Goal: Task Accomplishment & Management: Use online tool/utility

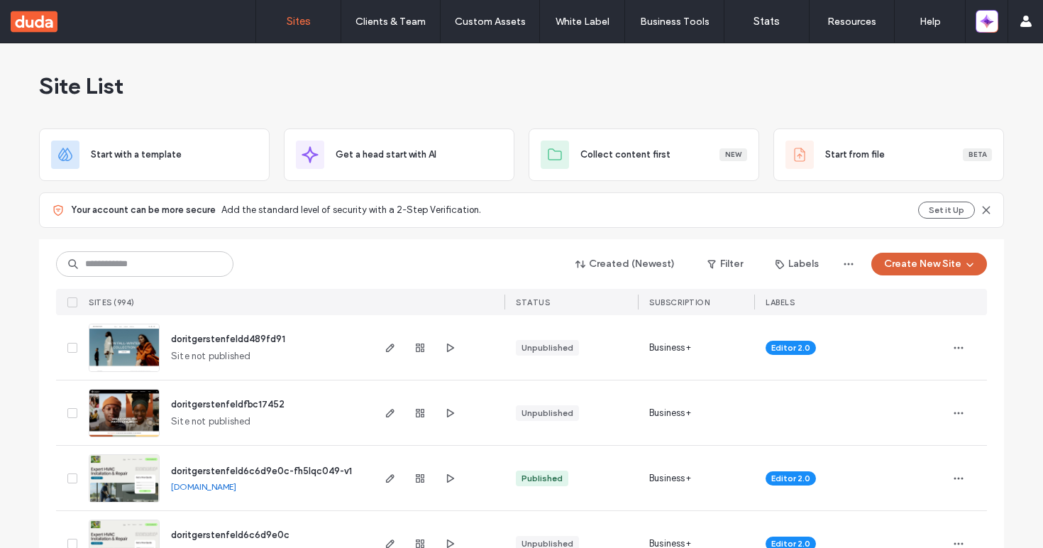
click at [935, 268] on button "Create New Site" at bounding box center [929, 264] width 116 height 23
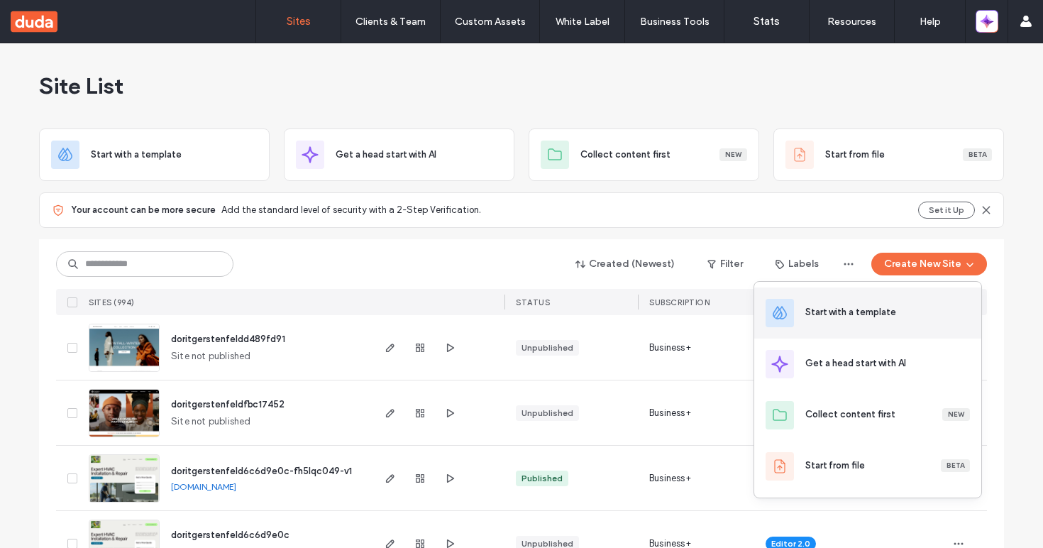
click at [905, 302] on div "Start with a template" at bounding box center [867, 312] width 227 height 51
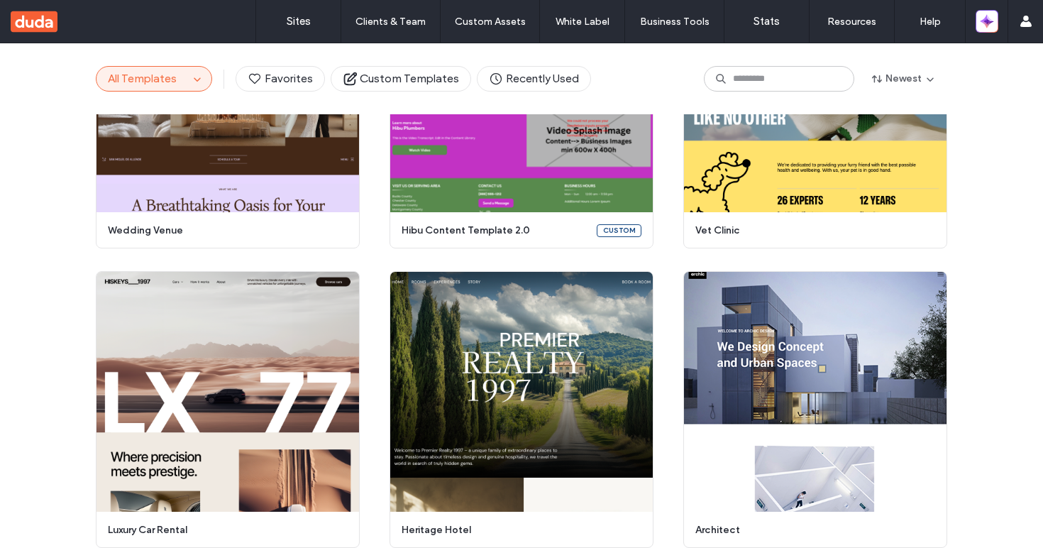
scroll to position [864, 0]
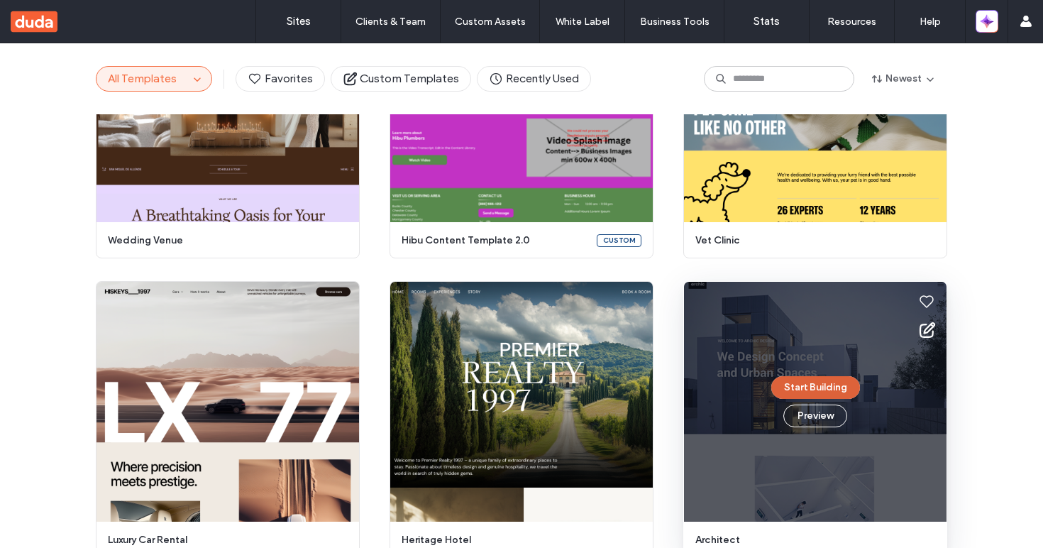
click at [815, 383] on button "Start Building" at bounding box center [815, 387] width 89 height 23
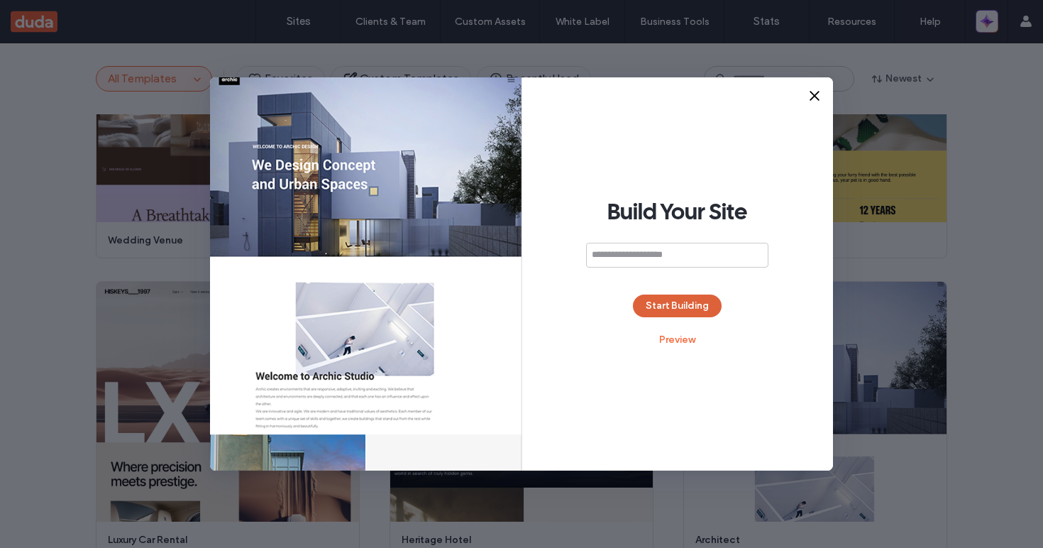
click at [662, 298] on button "Start Building" at bounding box center [677, 306] width 89 height 23
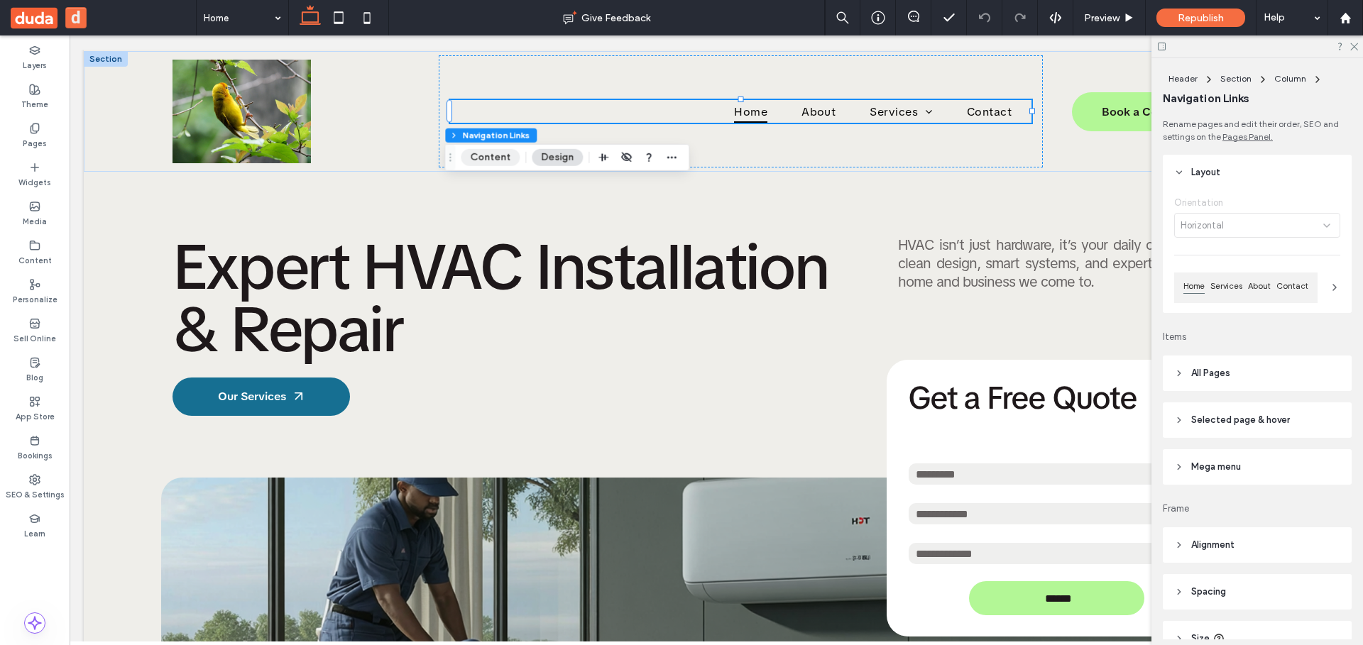
click at [496, 155] on button "Content" at bounding box center [490, 157] width 59 height 17
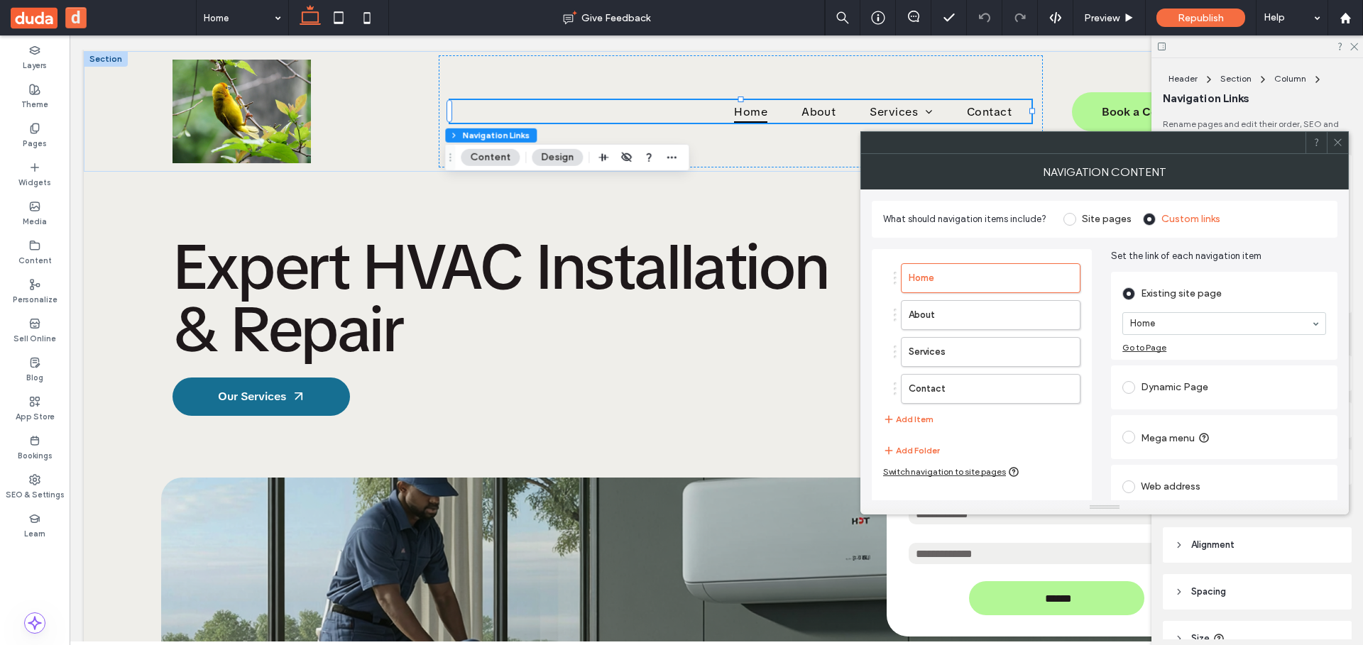
click at [932, 419] on div "Home About Services Contact Add Item" at bounding box center [981, 345] width 197 height 179
click at [920, 420] on button "Add Item" at bounding box center [908, 419] width 50 height 17
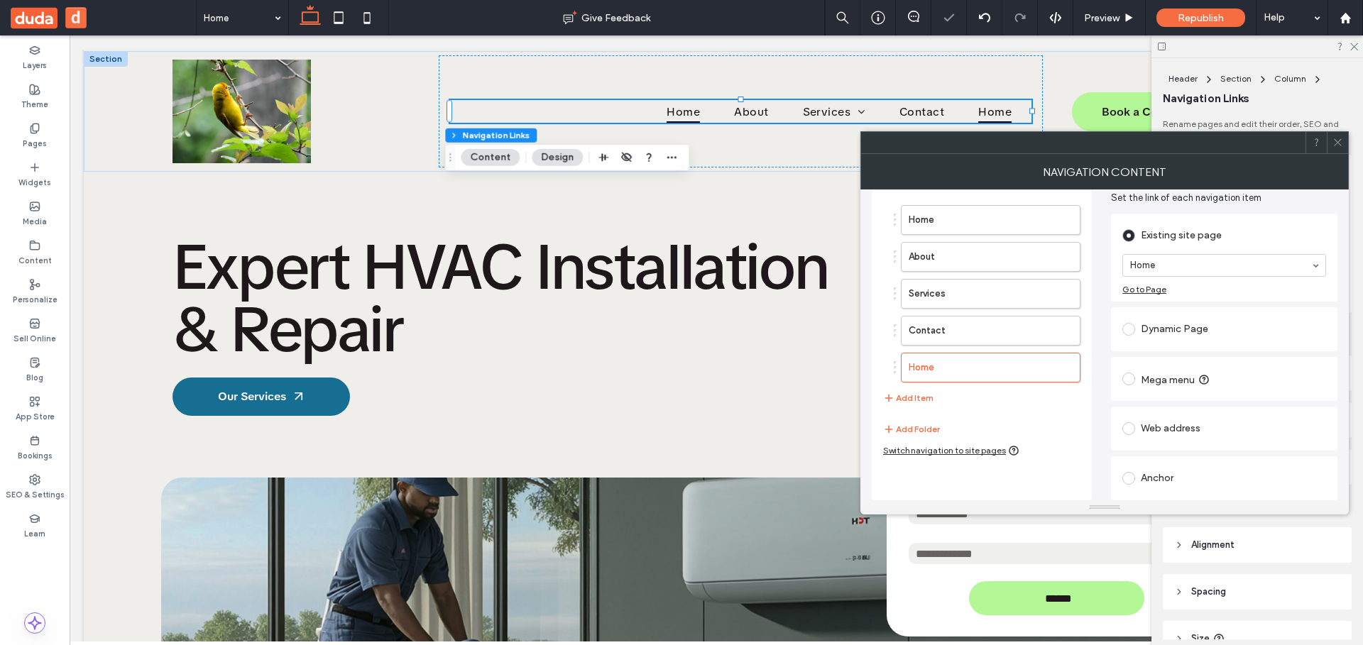
click at [1167, 478] on div "Anchor" at bounding box center [1224, 478] width 204 height 23
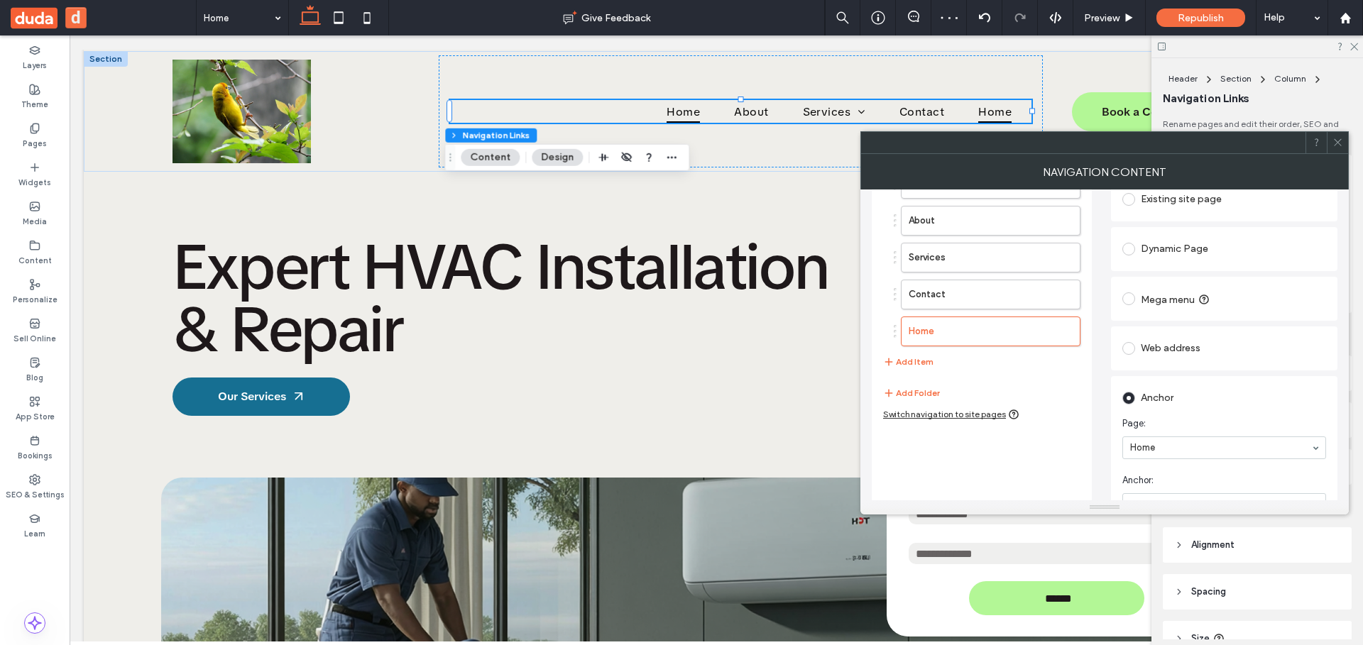
scroll to position [124, 0]
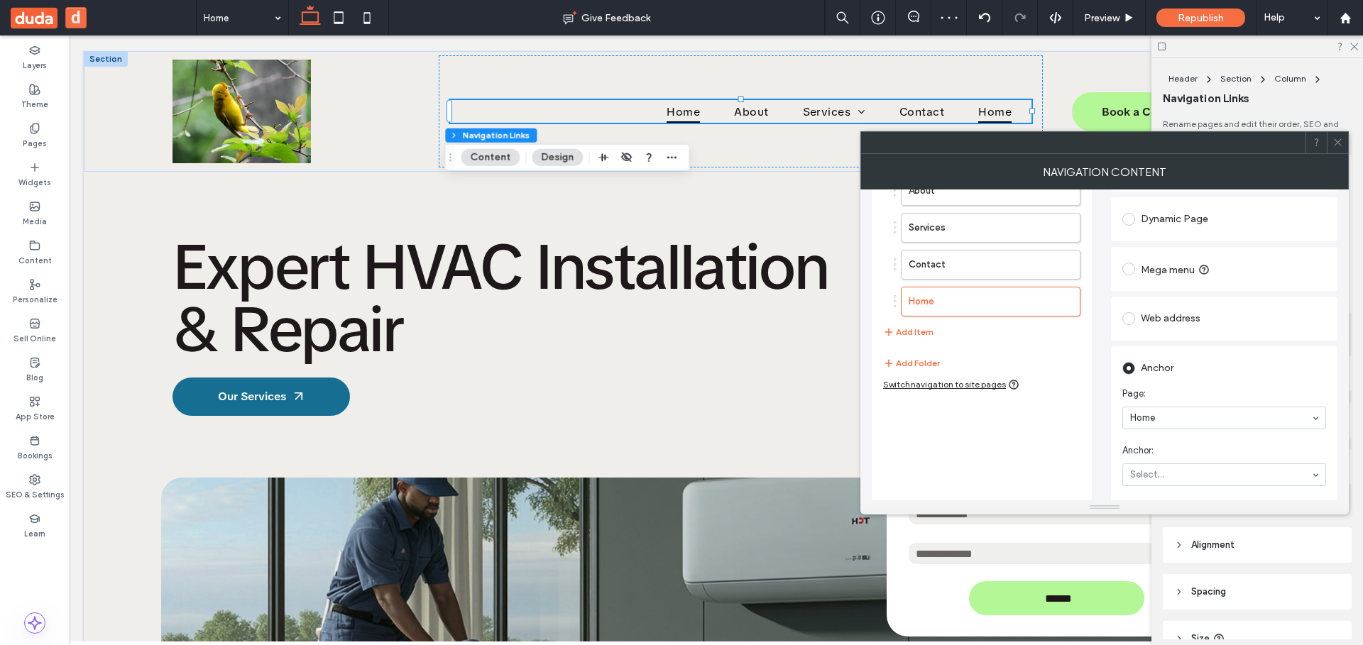
drag, startPoint x: 1204, startPoint y: 475, endPoint x: 1226, endPoint y: 419, distance: 60.5
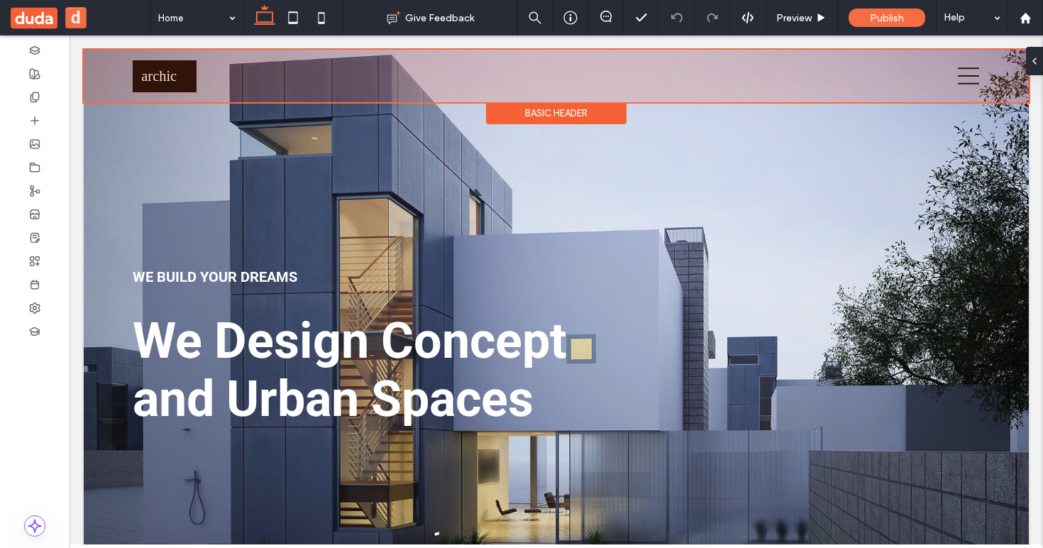
click at [569, 114] on div "Basic Header" at bounding box center [556, 113] width 141 height 22
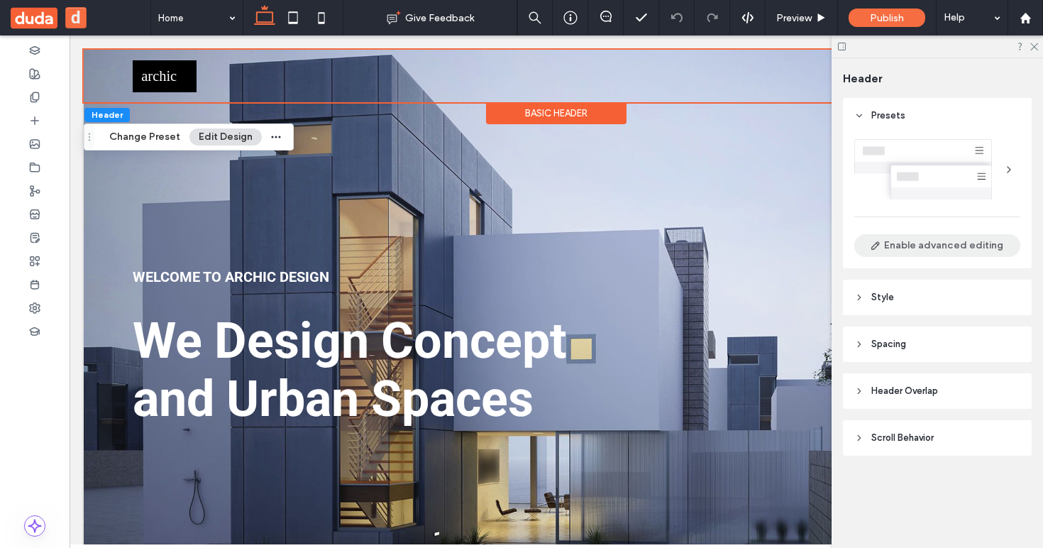
click at [979, 253] on button "Enable advanced editing" at bounding box center [937, 245] width 166 height 23
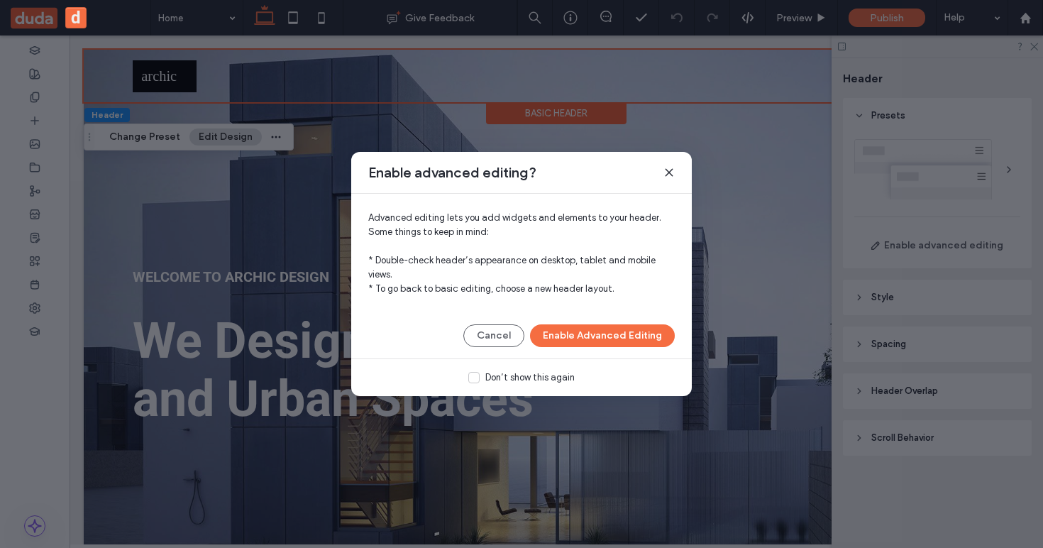
click at [671, 175] on icon at bounding box center [669, 172] width 11 height 11
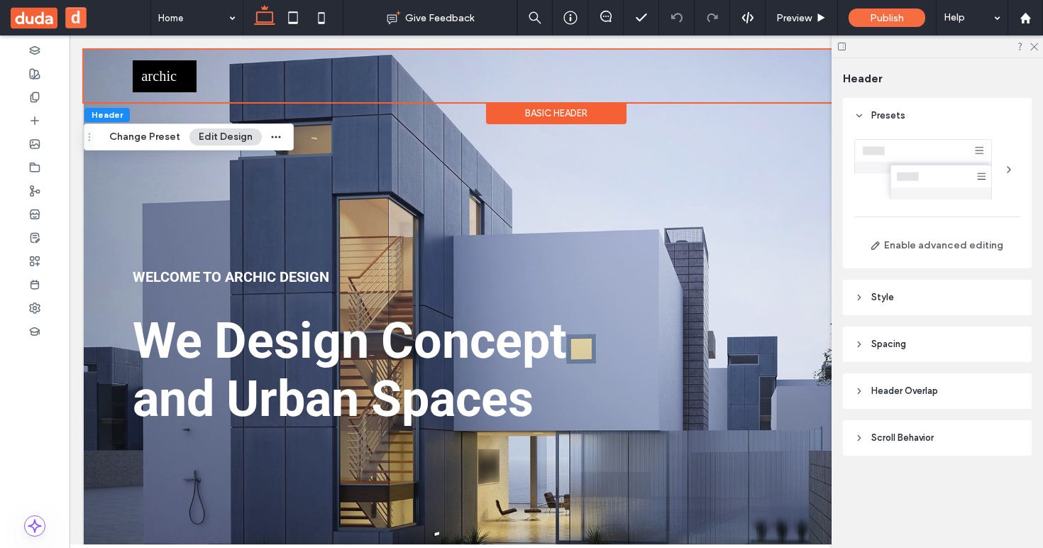
click at [1011, 172] on div at bounding box center [1009, 169] width 23 height 23
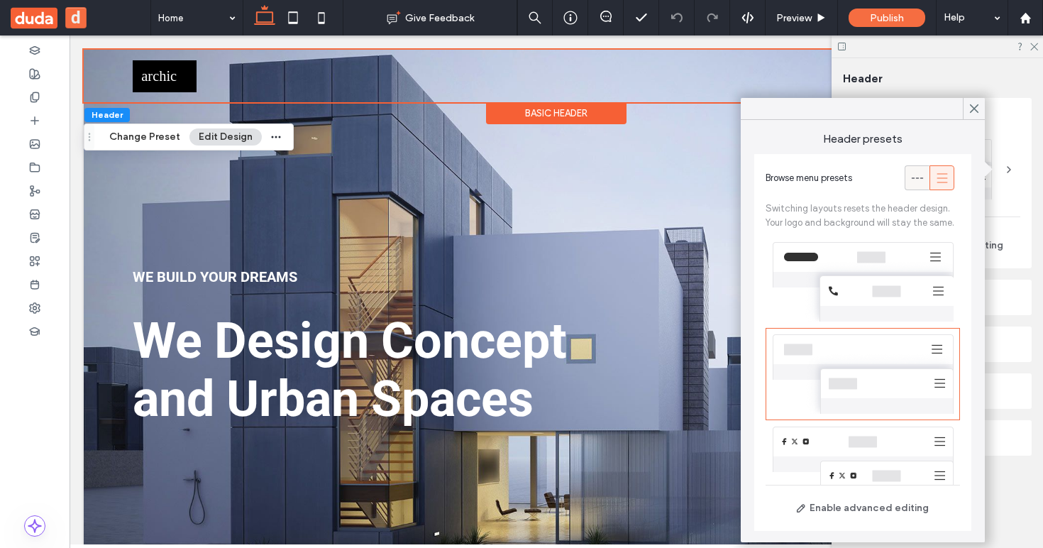
click at [911, 177] on use at bounding box center [917, 177] width 12 height 1
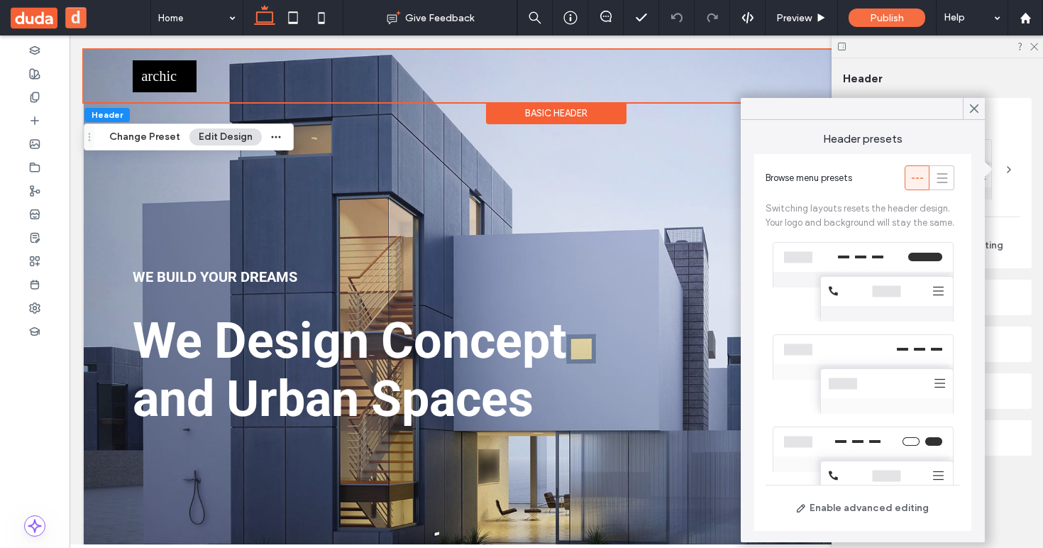
click at [899, 269] on div at bounding box center [863, 282] width 194 height 92
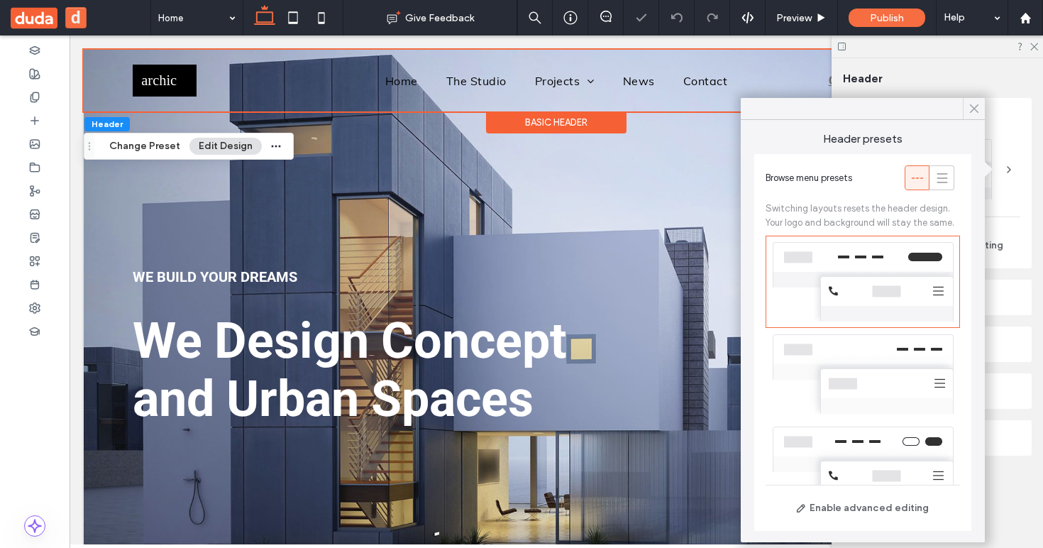
click at [975, 108] on use at bounding box center [974, 109] width 7 height 8
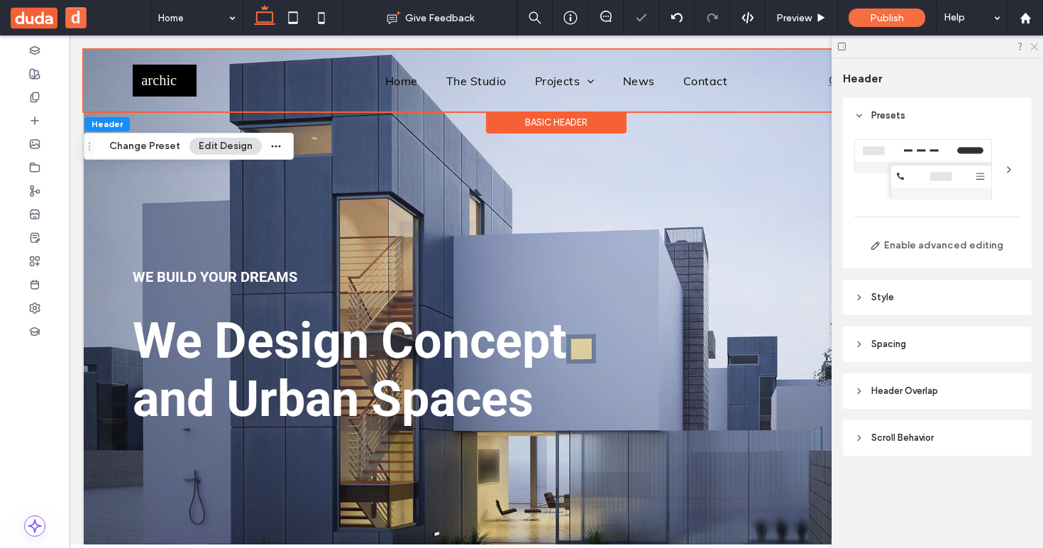
click at [1034, 44] on icon at bounding box center [1033, 45] width 9 height 9
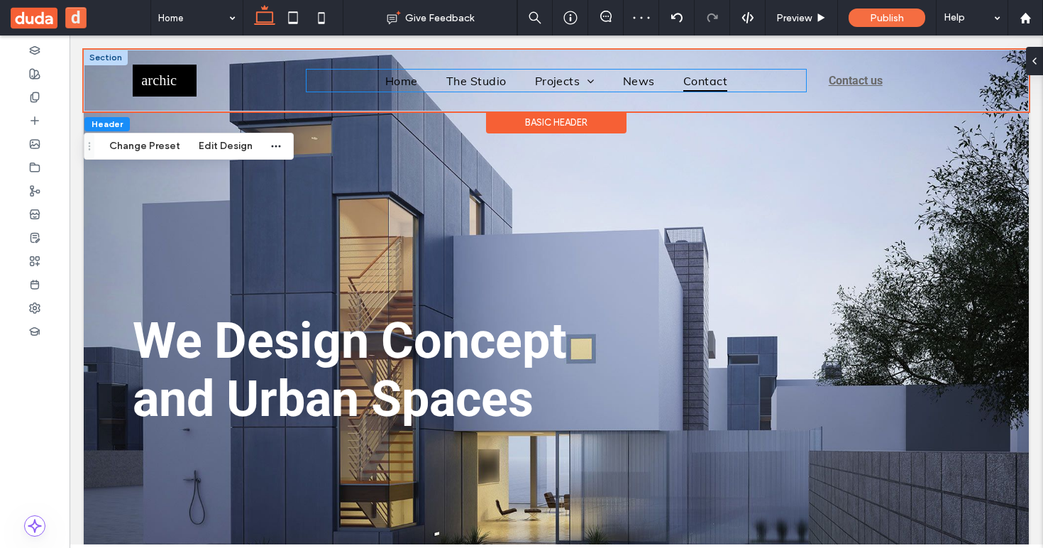
click at [683, 83] on span "Contact" at bounding box center [705, 80] width 44 height 21
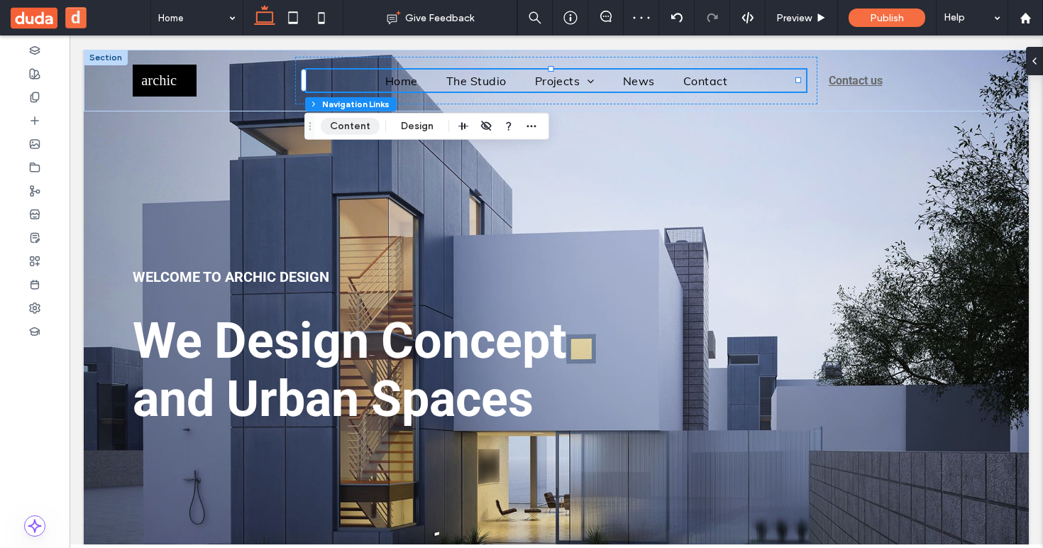
click at [340, 129] on button "Content" at bounding box center [350, 126] width 59 height 17
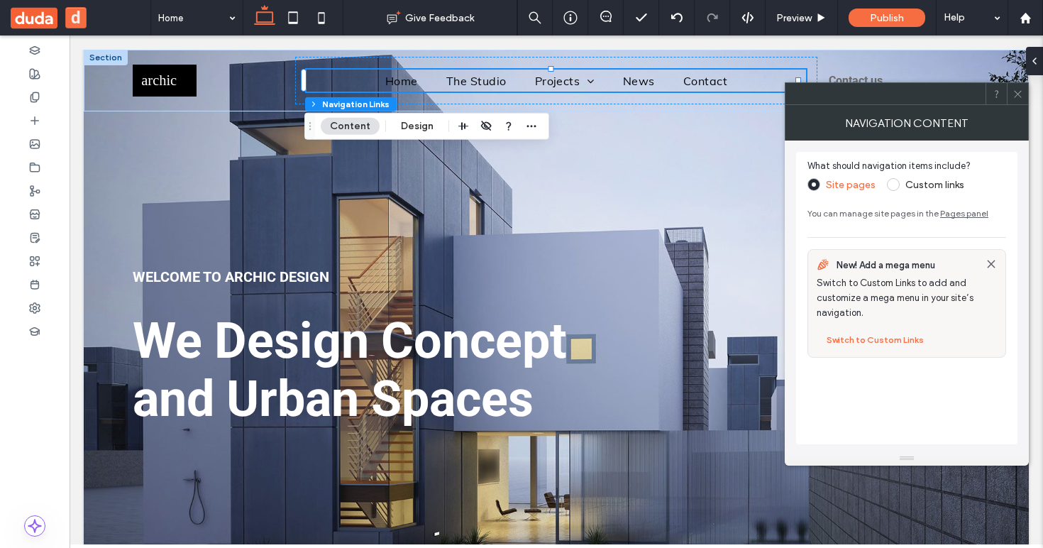
click at [1018, 93] on use at bounding box center [1017, 93] width 7 height 7
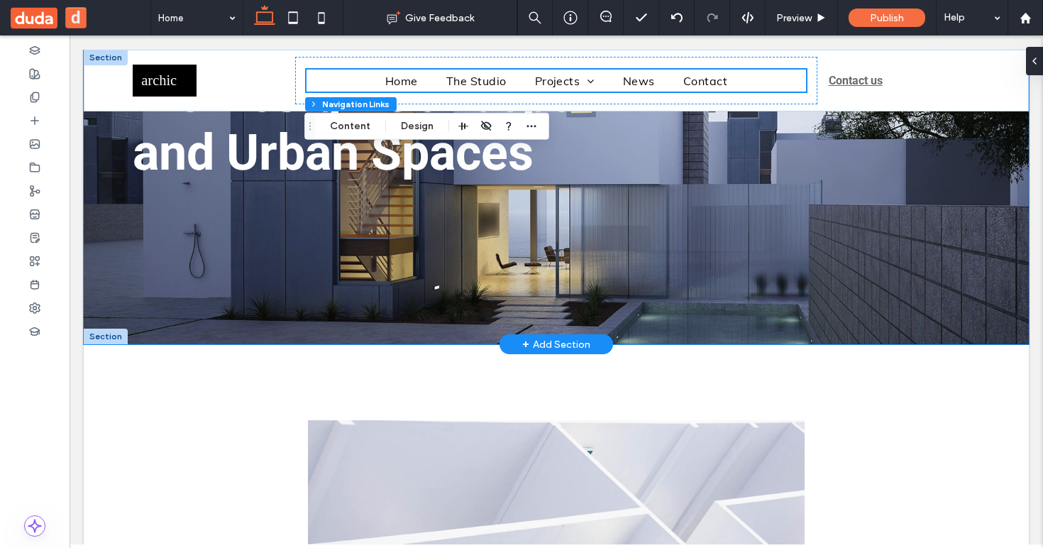
scroll to position [429, 0]
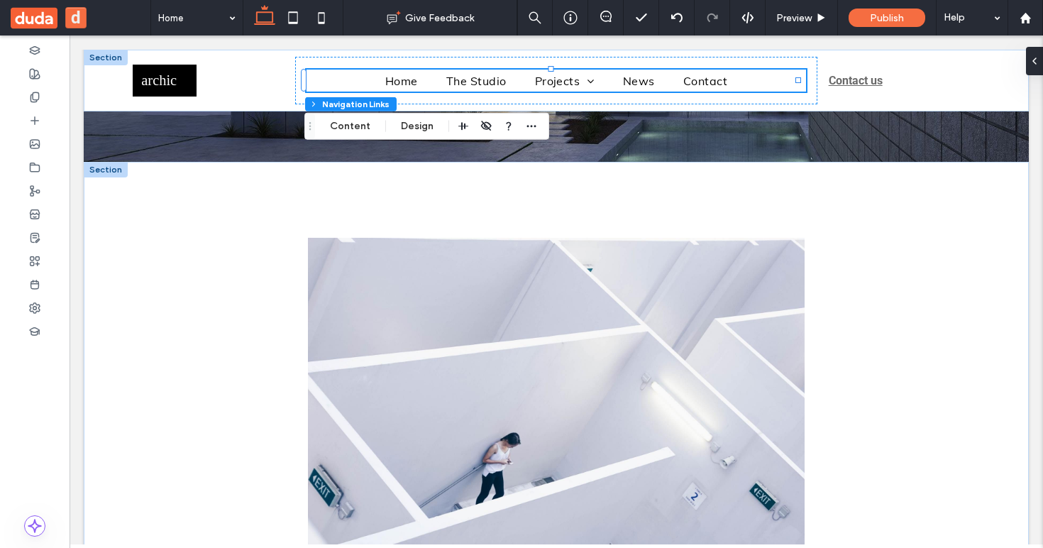
click at [108, 164] on div at bounding box center [106, 170] width 44 height 16
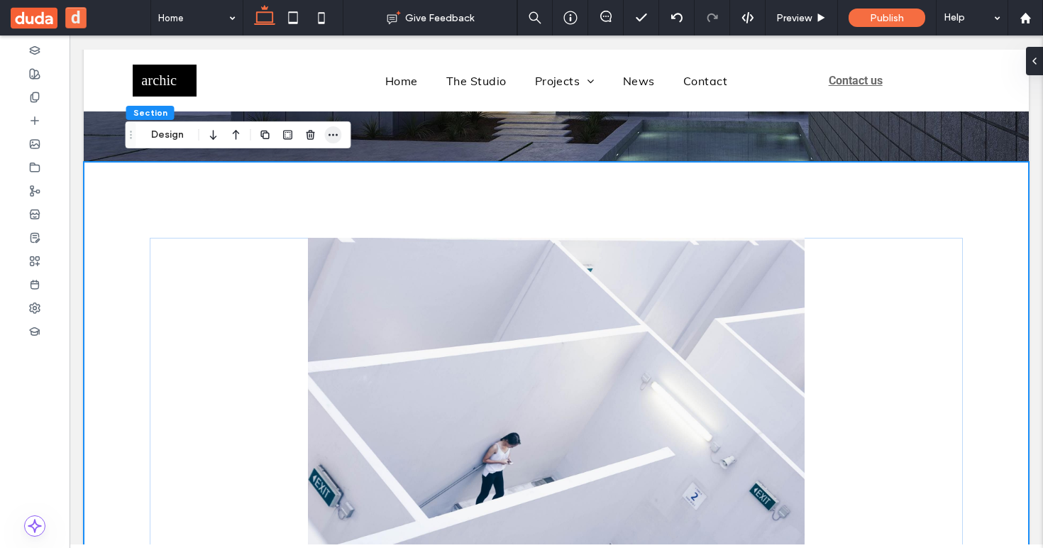
click at [329, 126] on span "button" at bounding box center [333, 134] width 17 height 17
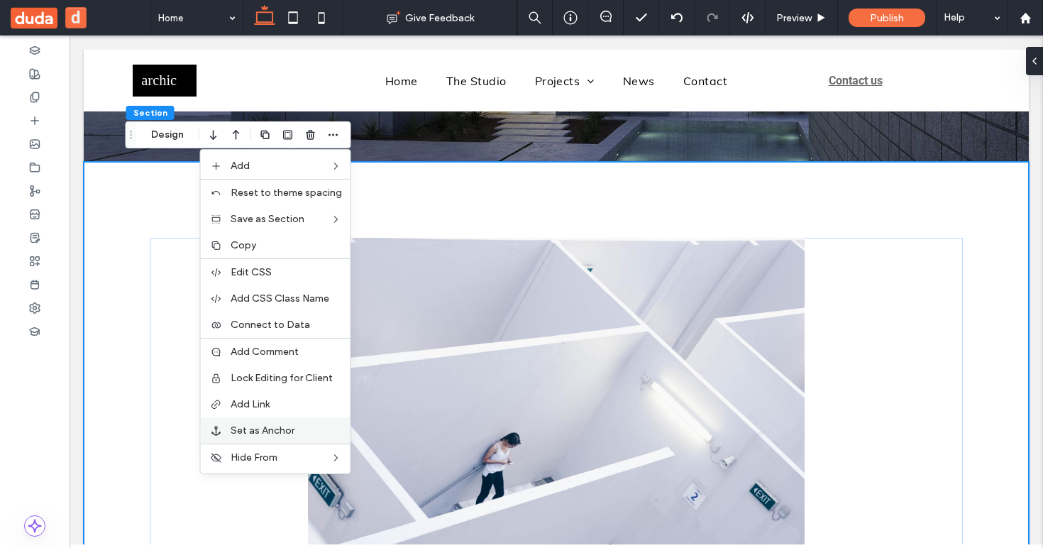
click at [283, 429] on span "Set as Anchor" at bounding box center [263, 430] width 64 height 12
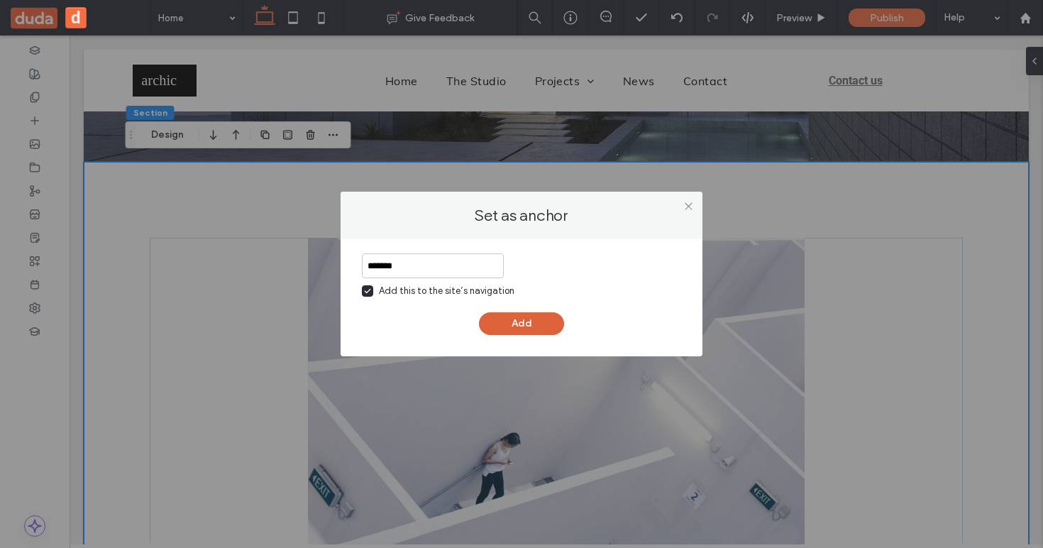
type input "*******"
click at [516, 319] on button "Add" at bounding box center [521, 323] width 85 height 23
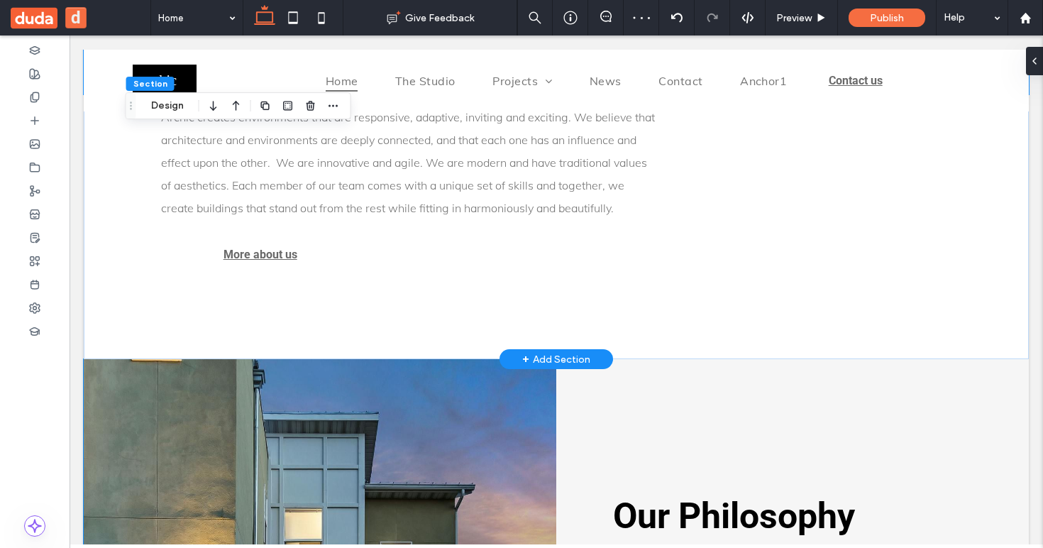
scroll to position [813, 0]
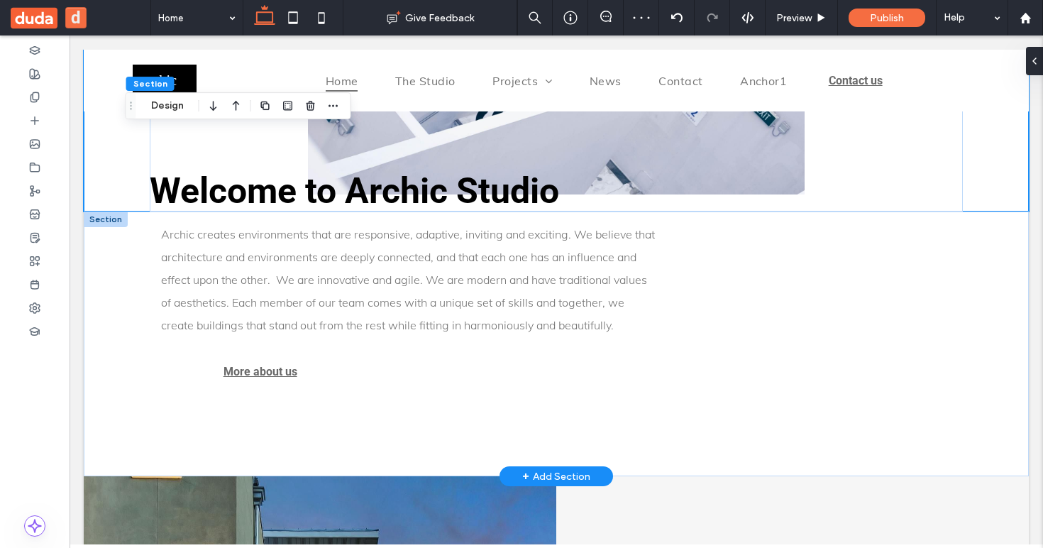
click at [547, 475] on div "+ Add Section" at bounding box center [556, 476] width 68 height 16
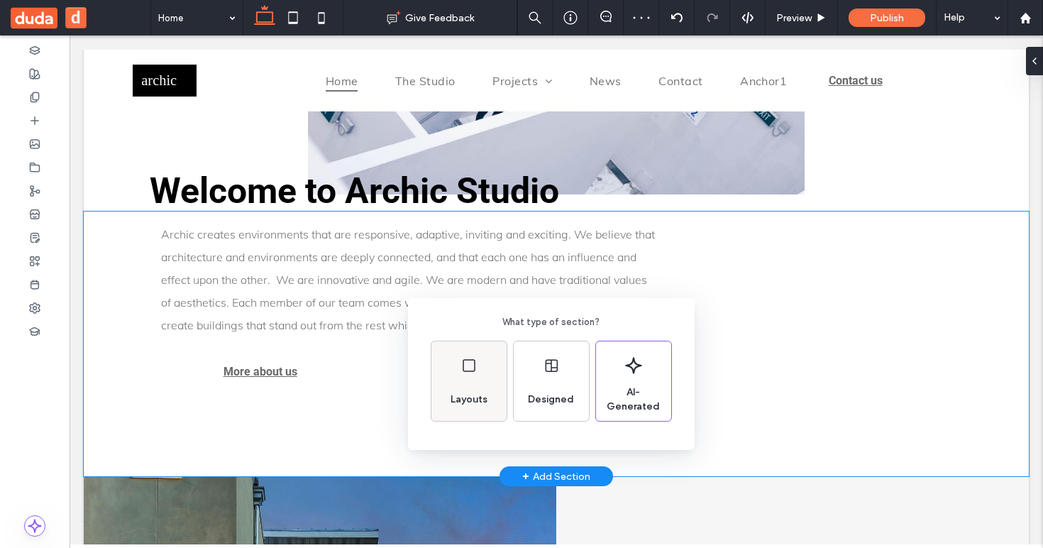
click at [497, 372] on div "Layouts" at bounding box center [468, 380] width 75 height 79
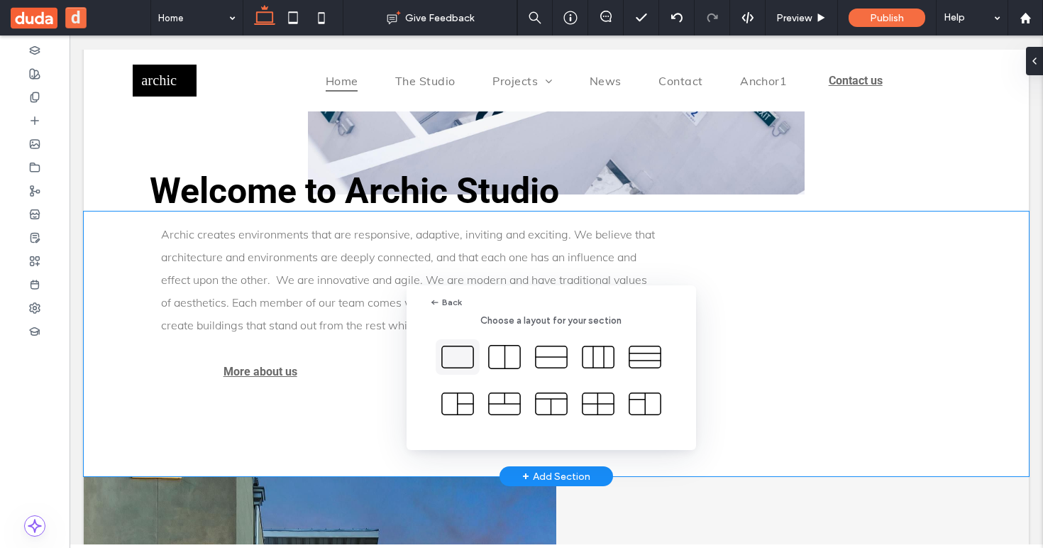
click at [455, 348] on icon at bounding box center [457, 356] width 35 height 35
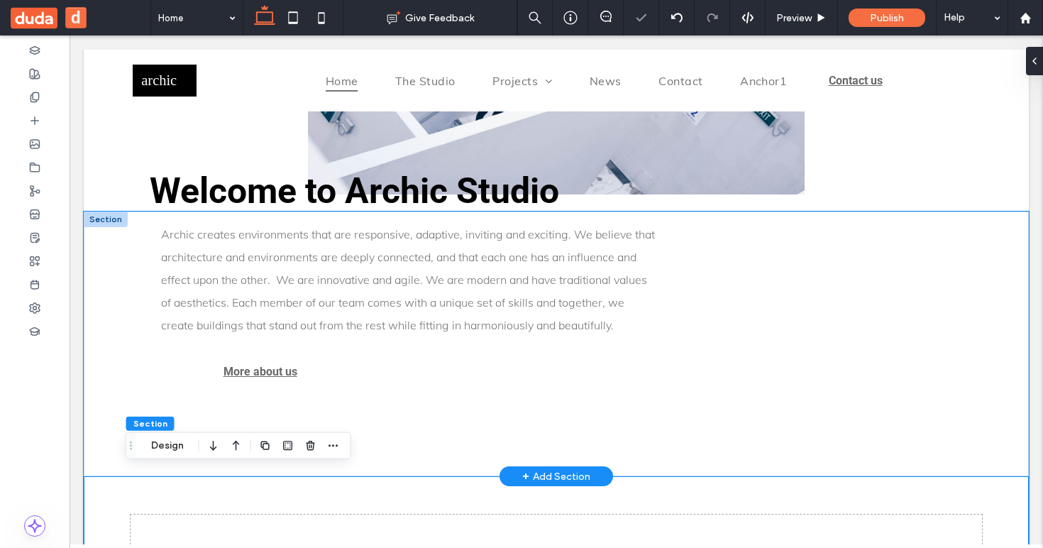
scroll to position [1100, 0]
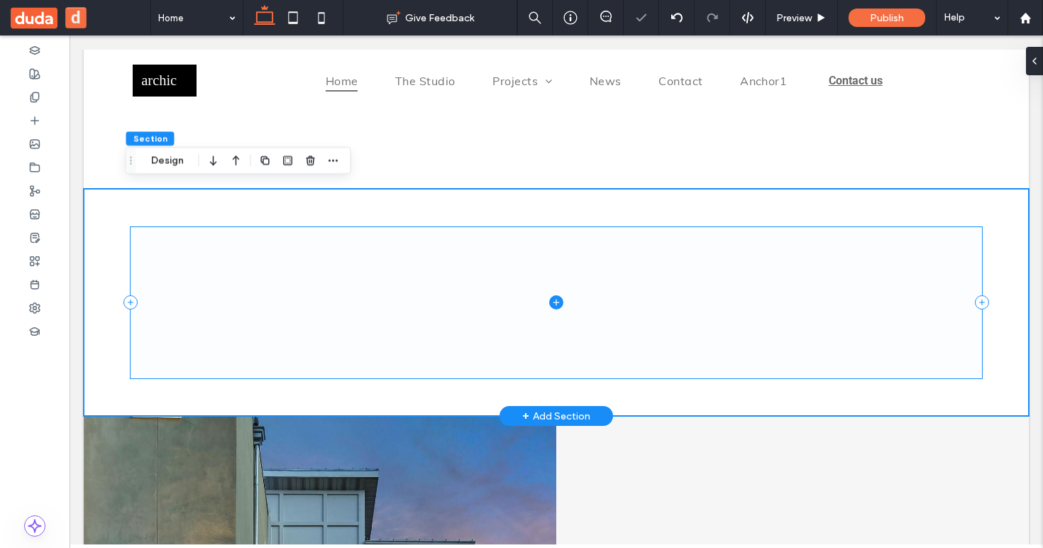
click at [544, 309] on span at bounding box center [557, 302] width 852 height 151
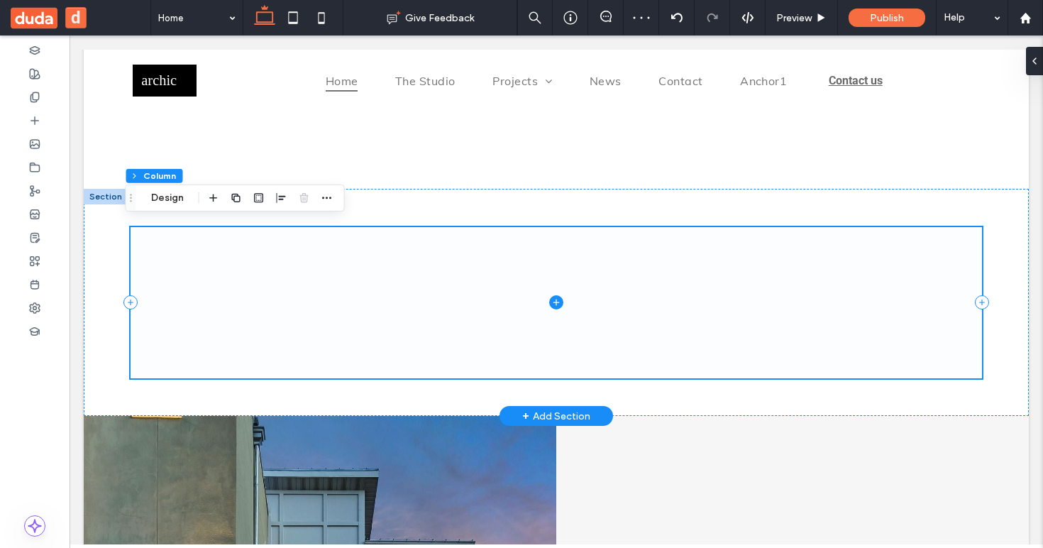
click at [550, 295] on icon at bounding box center [556, 302] width 14 height 14
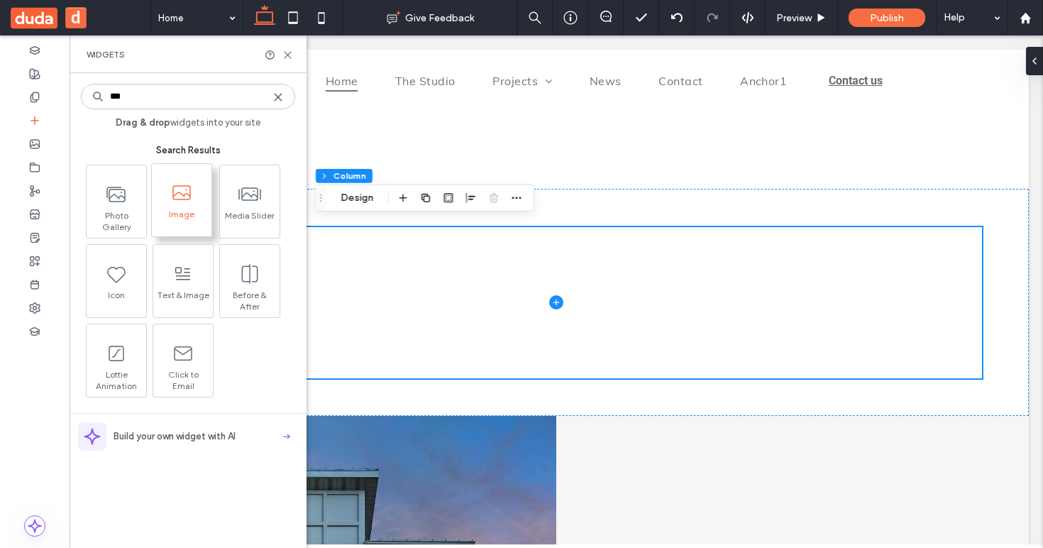
type input "***"
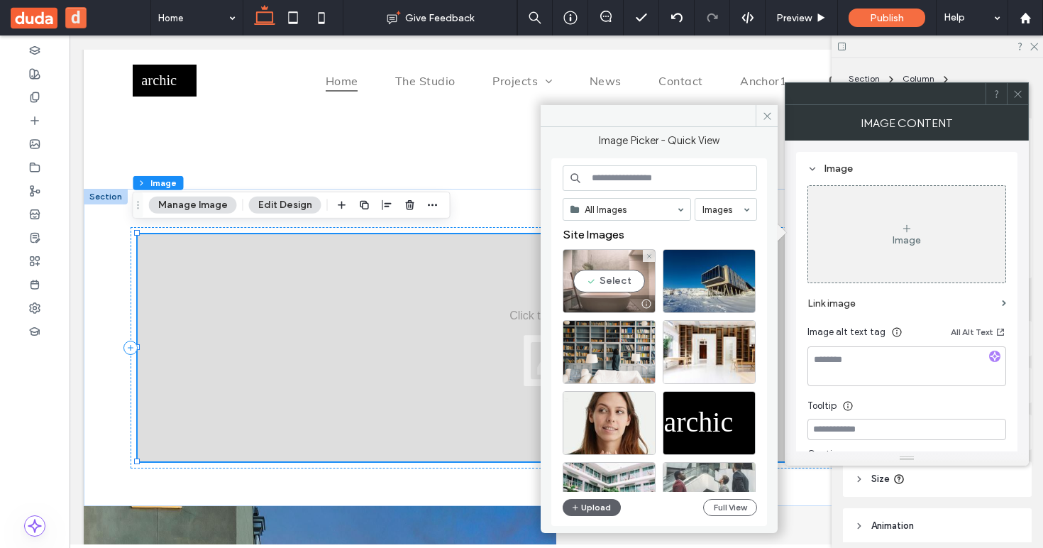
click at [607, 281] on div "Select" at bounding box center [609, 281] width 93 height 64
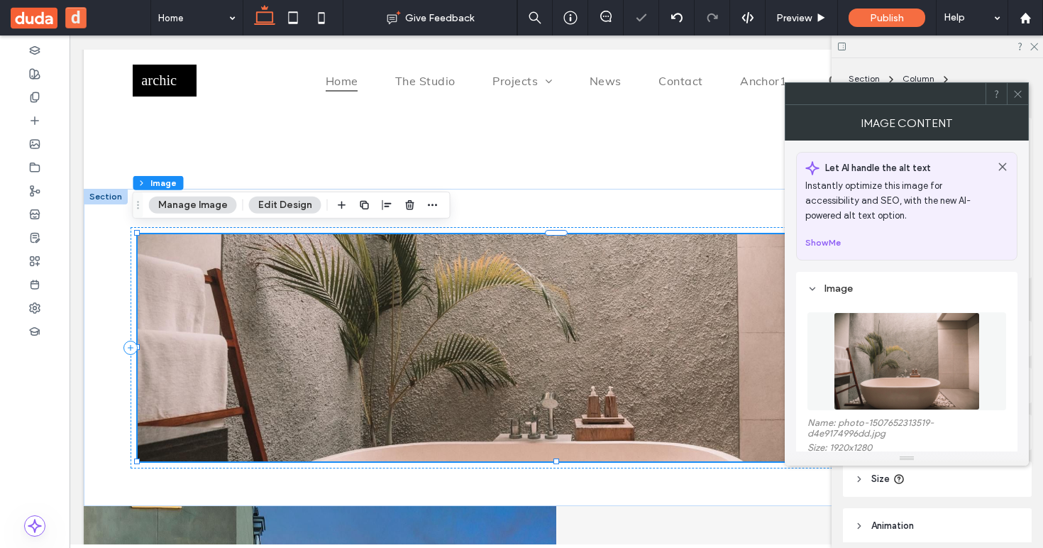
click at [1021, 89] on icon at bounding box center [1018, 94] width 11 height 11
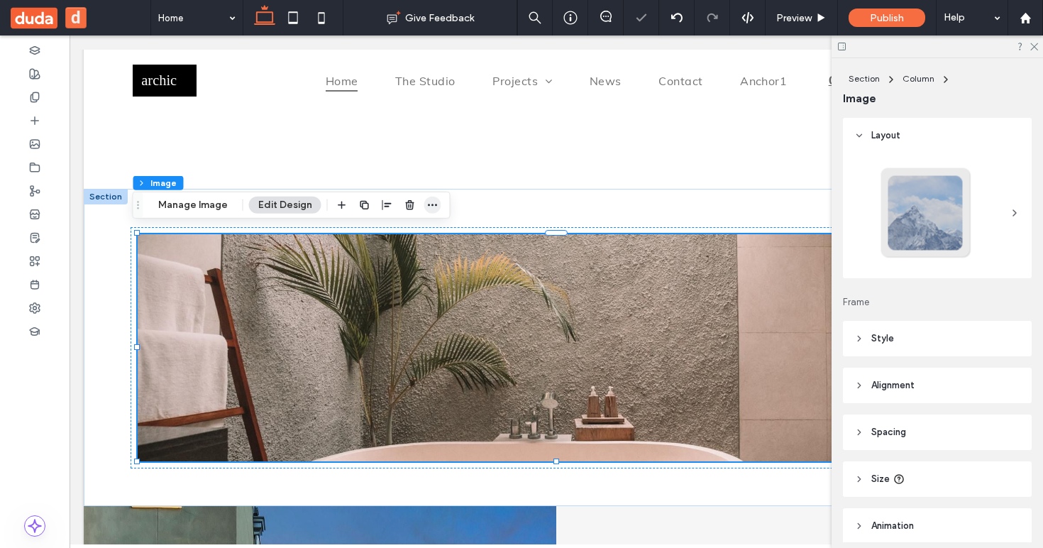
click at [424, 204] on span "button" at bounding box center [432, 205] width 17 height 17
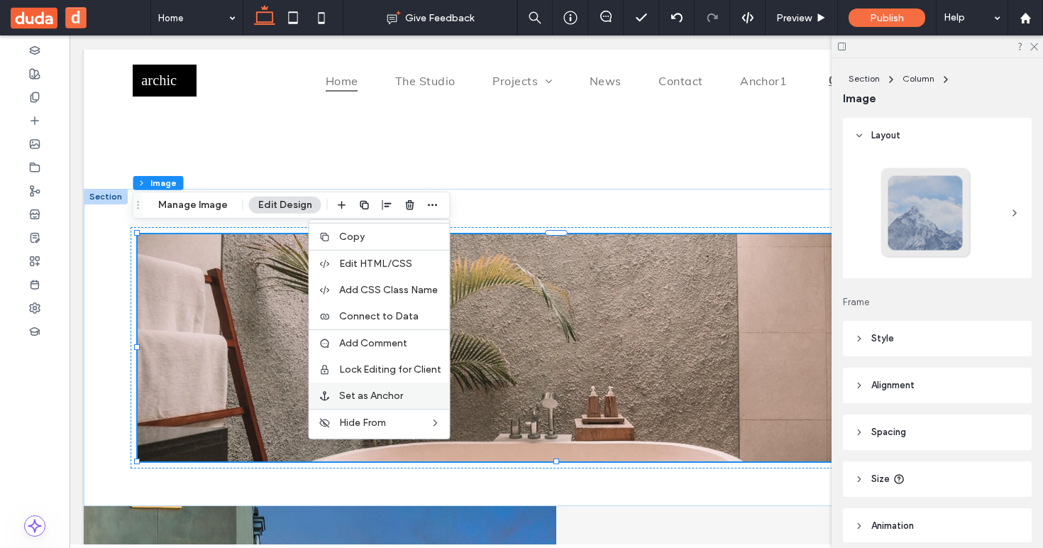
click at [369, 394] on span "Set as Anchor" at bounding box center [371, 396] width 64 height 12
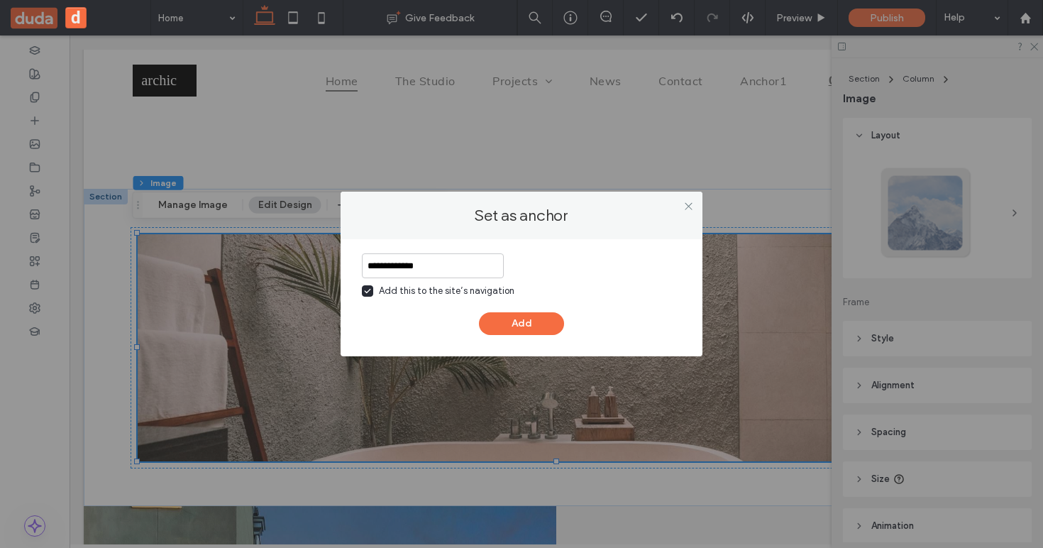
type input "**********"
click at [552, 338] on div "**********" at bounding box center [522, 297] width 362 height 117
click at [546, 318] on button "Add" at bounding box center [521, 323] width 85 height 23
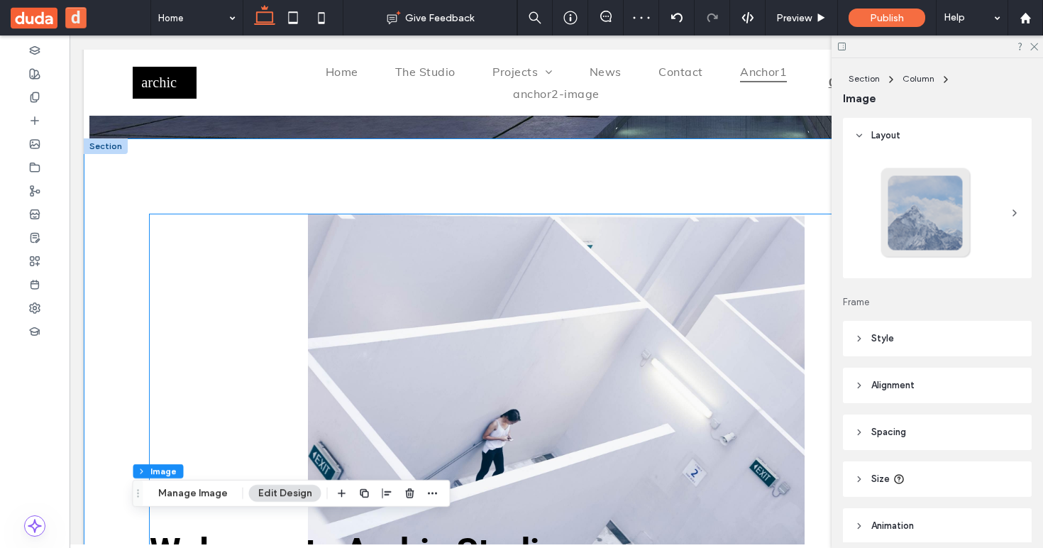
scroll to position [380, 0]
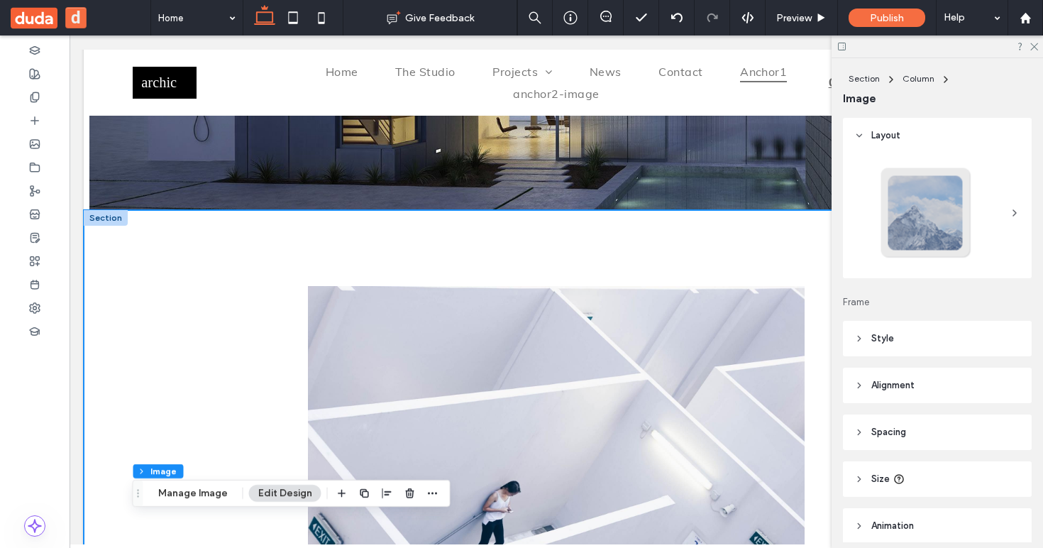
click at [109, 229] on div "Welcome to Archic Studio" at bounding box center [556, 427] width 945 height 434
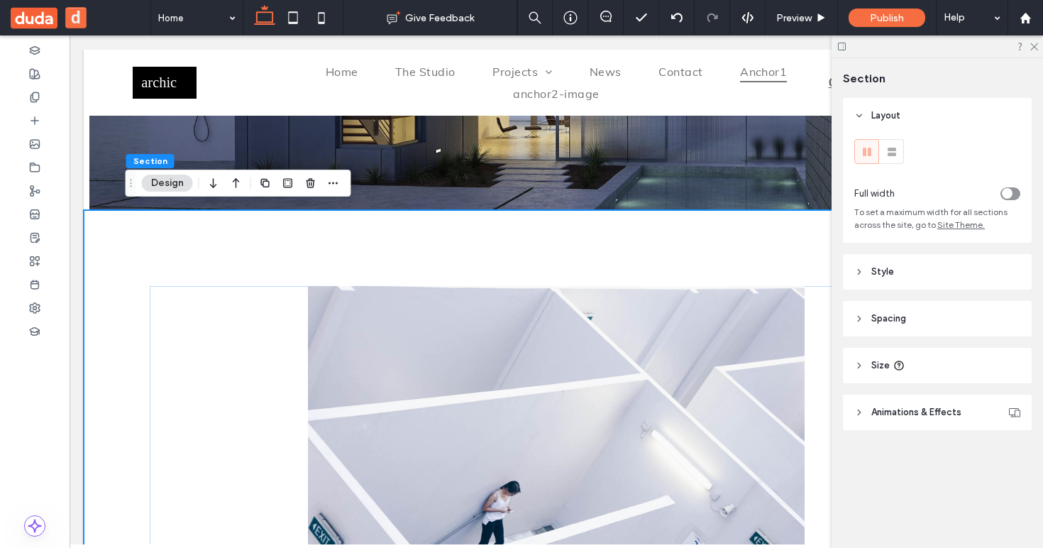
scroll to position [0, 0]
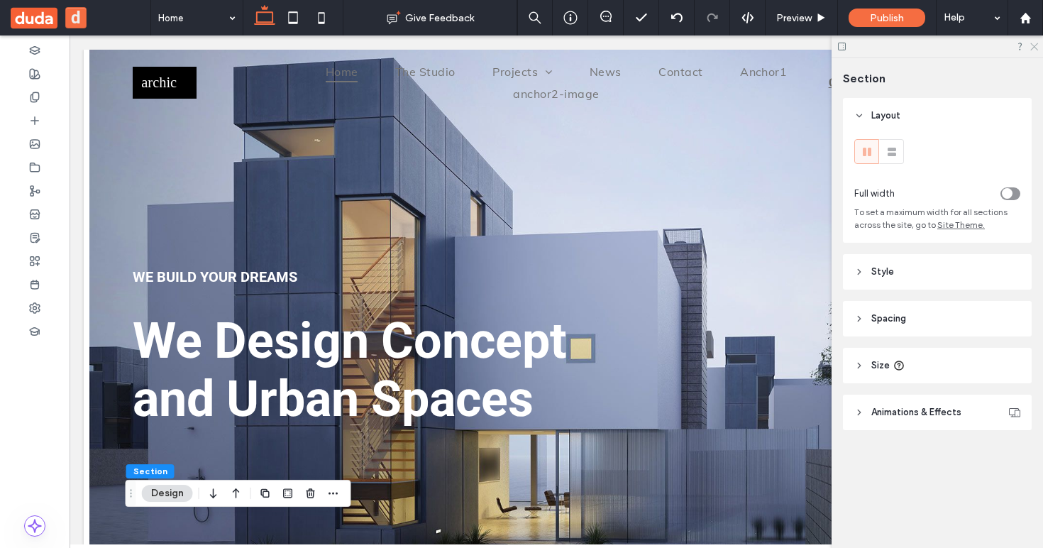
click at [1033, 44] on icon at bounding box center [1033, 45] width 9 height 9
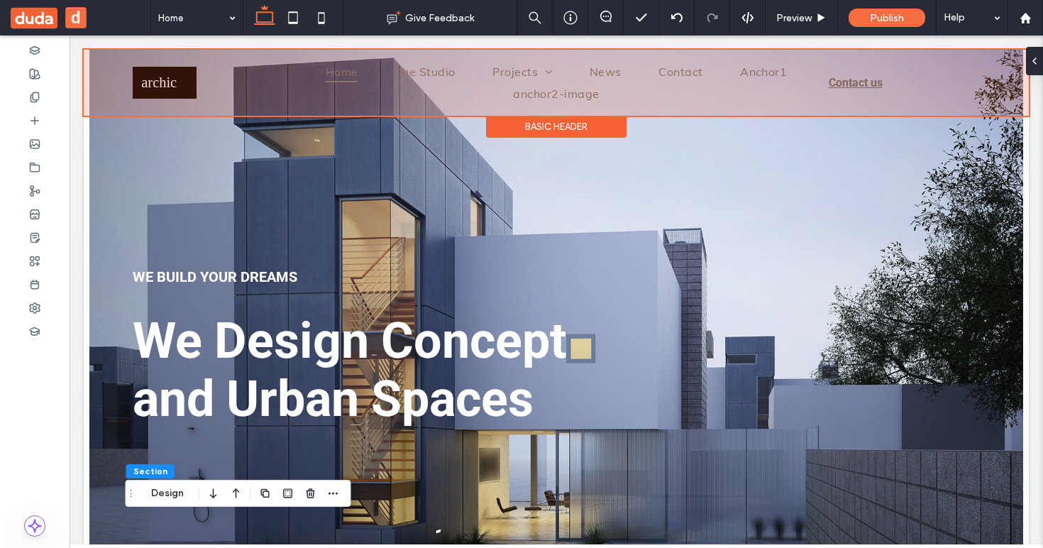
click at [710, 94] on div at bounding box center [556, 83] width 945 height 66
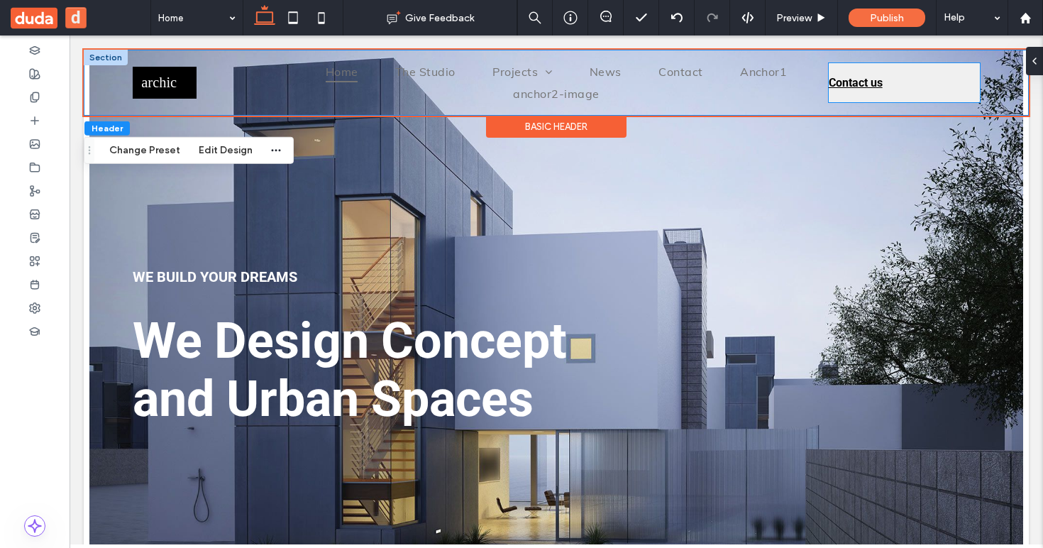
click at [932, 87] on link "Contact us" at bounding box center [904, 82] width 151 height 39
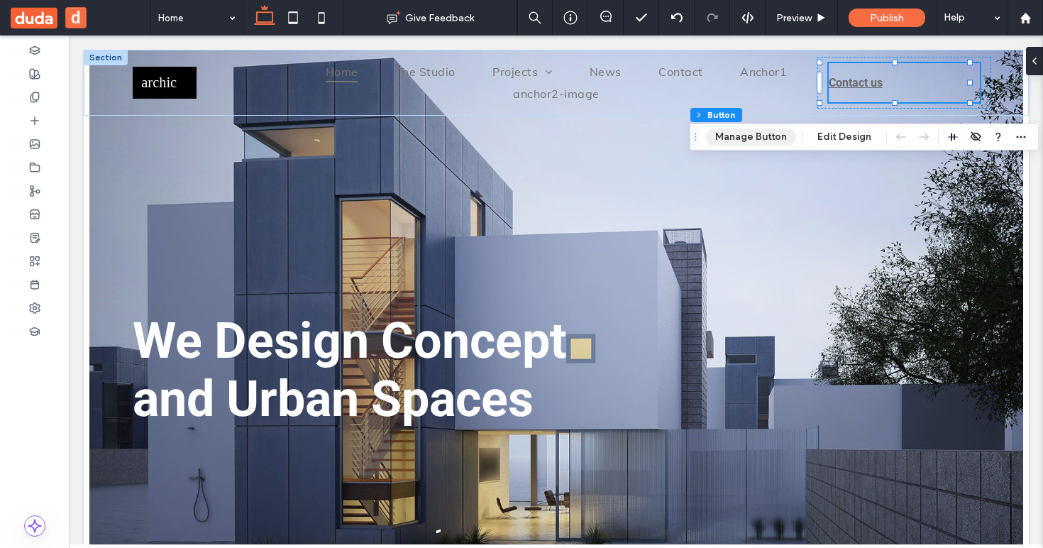
click at [771, 133] on button "Manage Button" at bounding box center [751, 136] width 90 height 17
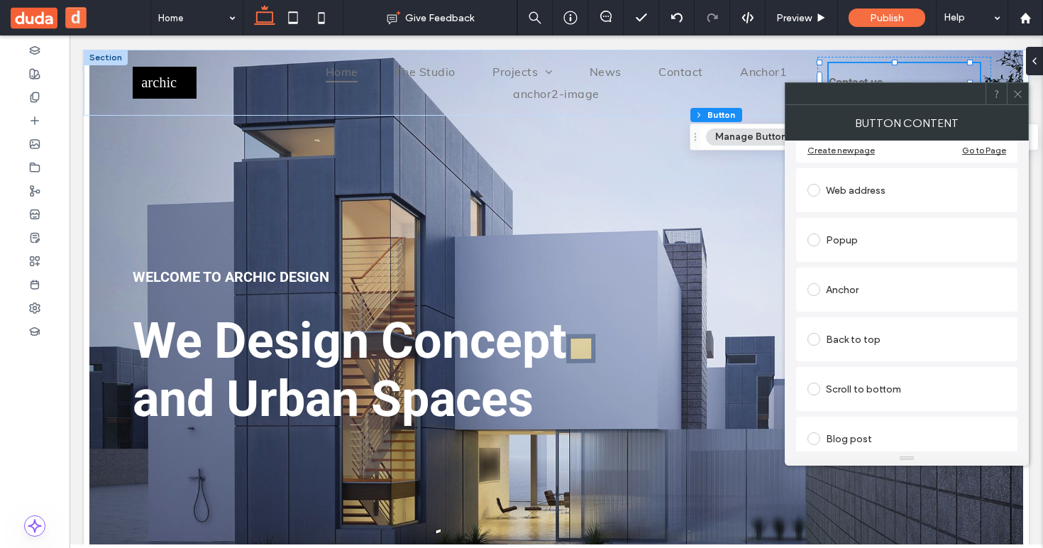
click at [879, 288] on div "Anchor" at bounding box center [907, 289] width 199 height 23
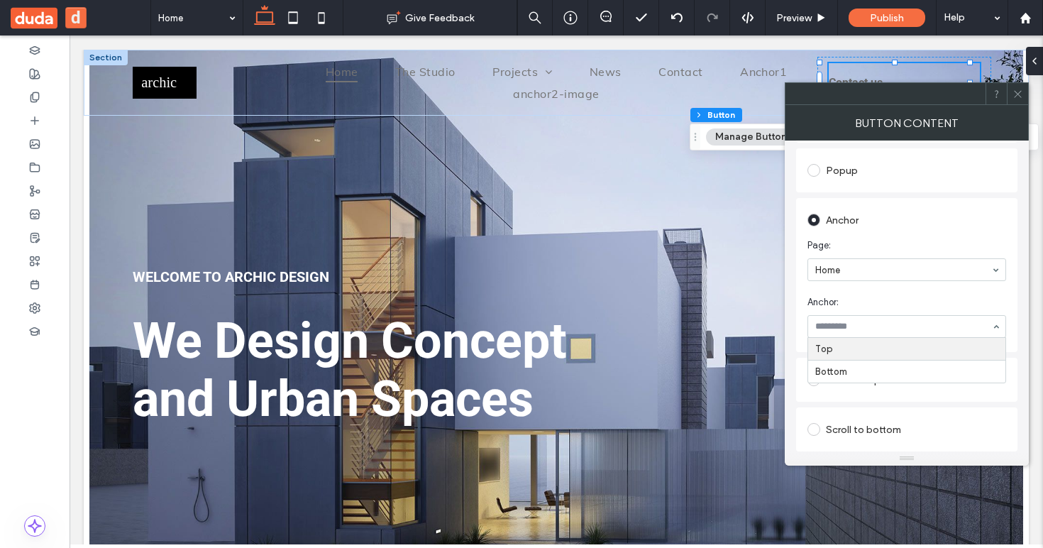
scroll to position [240, 0]
click at [869, 298] on span "Anchor:" at bounding box center [904, 304] width 193 height 14
drag, startPoint x: 879, startPoint y: 353, endPoint x: 898, endPoint y: 287, distance: 68.7
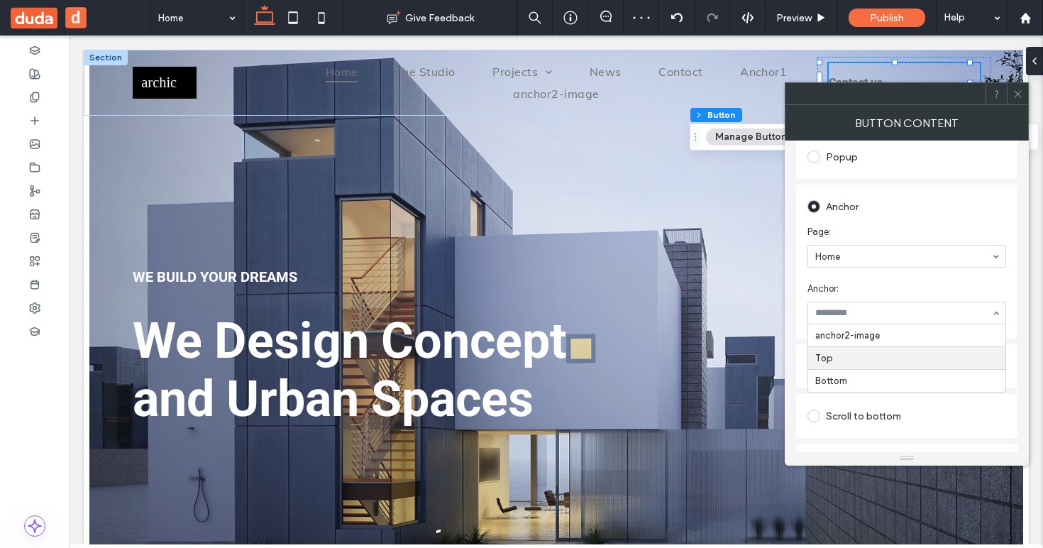
scroll to position [271, 0]
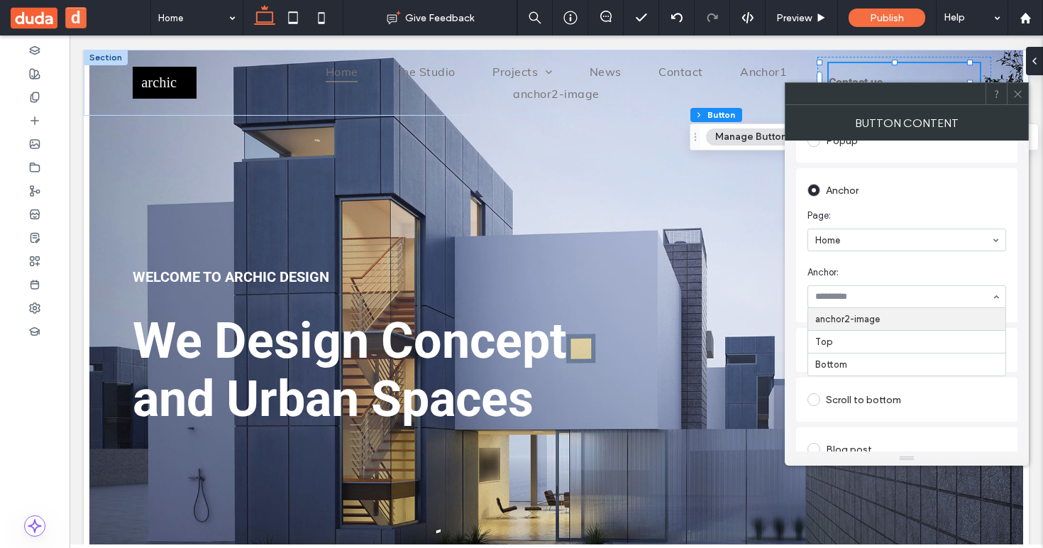
click at [879, 284] on section "Anchor: anchor2-image Top Bottom" at bounding box center [907, 286] width 199 height 57
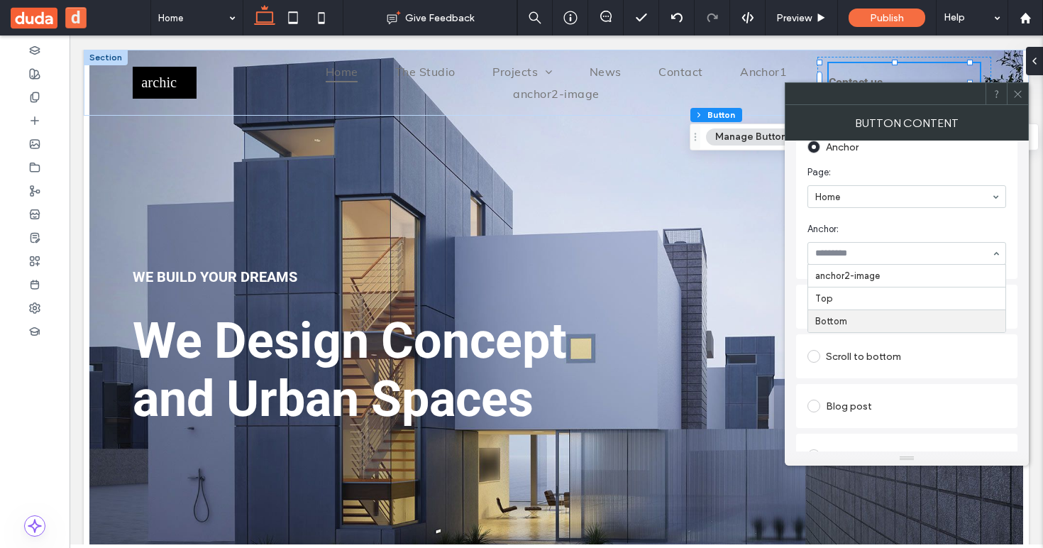
scroll to position [236, 0]
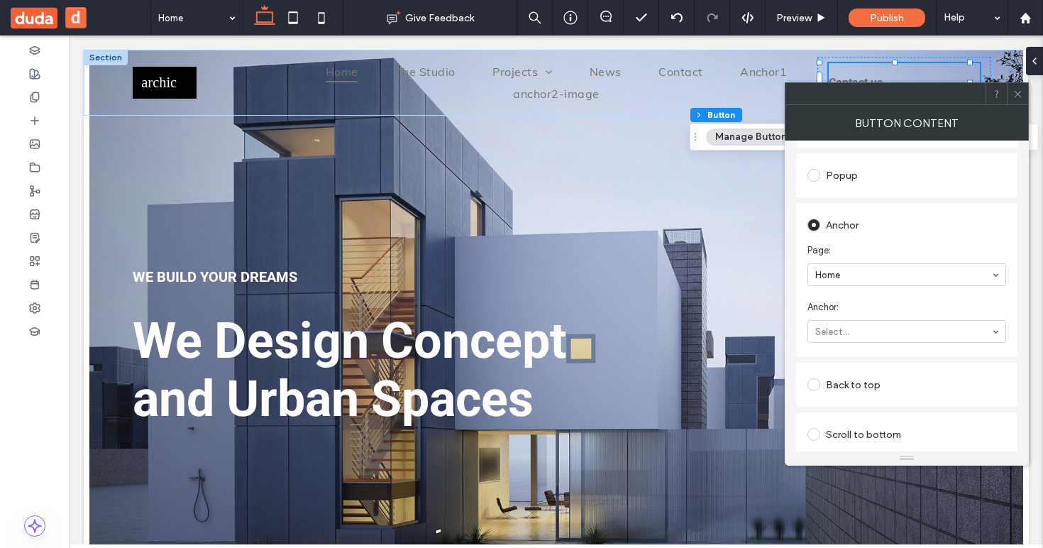
click at [1014, 95] on icon at bounding box center [1018, 94] width 11 height 11
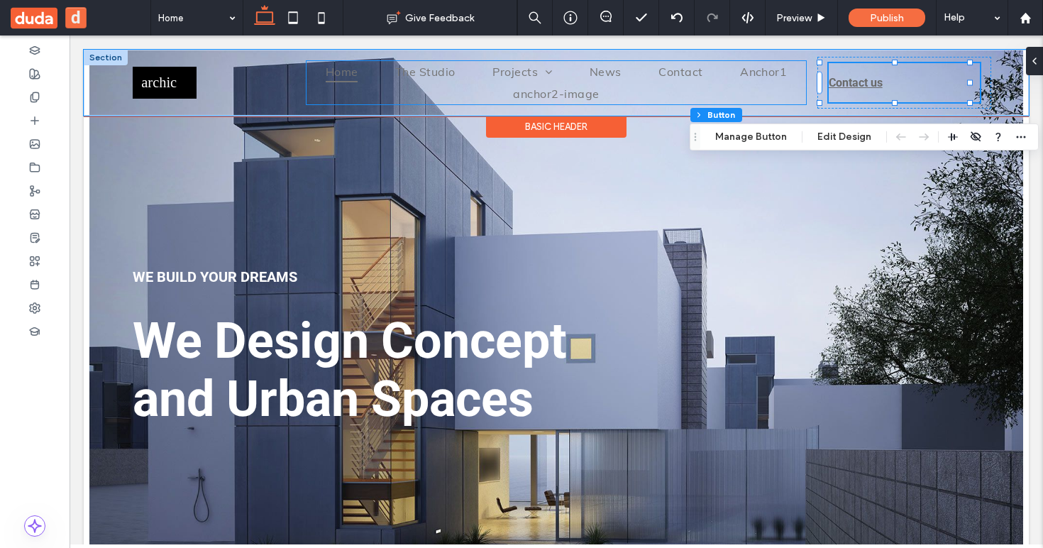
click at [461, 89] on ul "Home The Studio Projects Residential News Contact Anchor1 anchor2-image" at bounding box center [556, 82] width 499 height 43
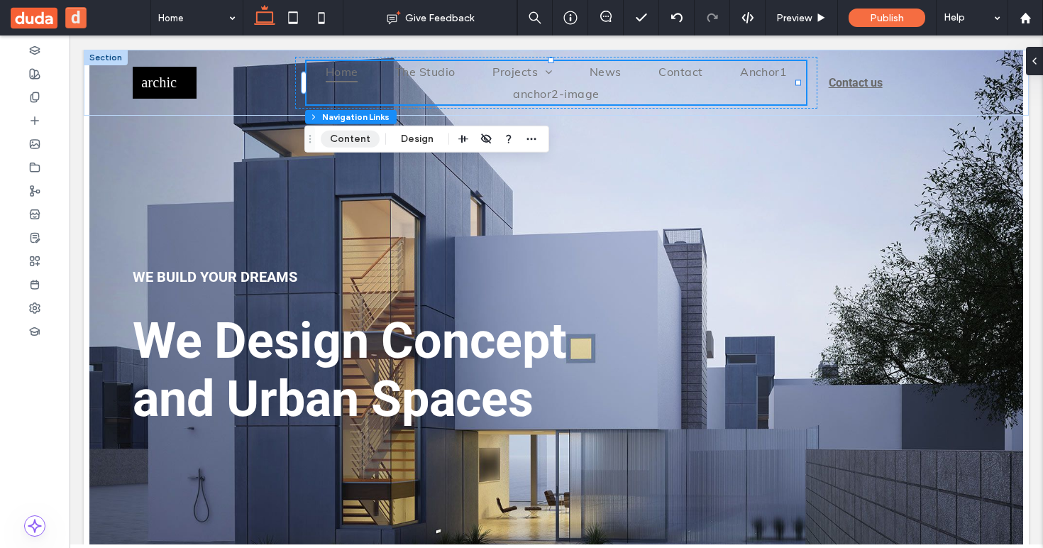
click at [363, 139] on button "Content" at bounding box center [350, 139] width 59 height 17
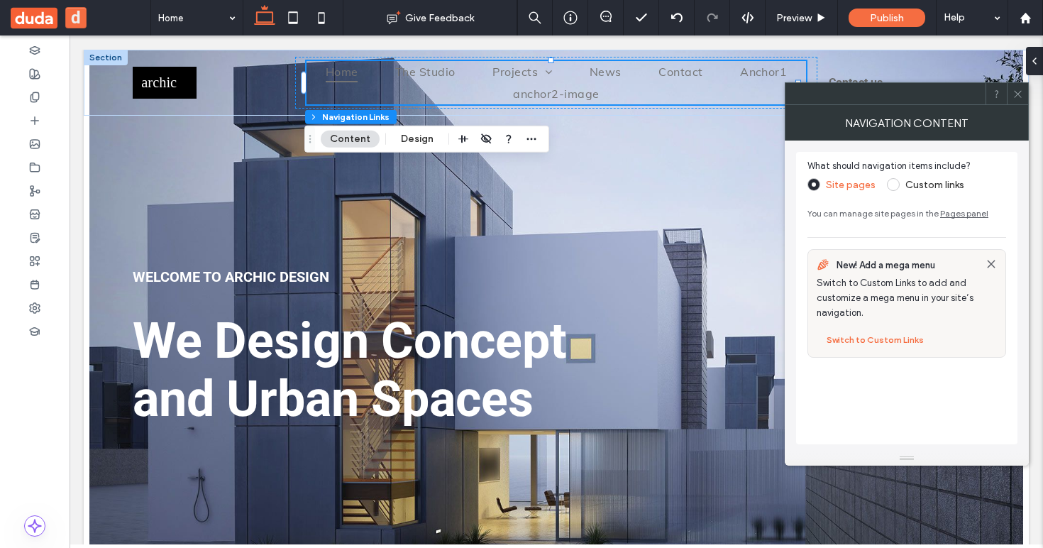
click at [897, 185] on span at bounding box center [893, 184] width 13 height 13
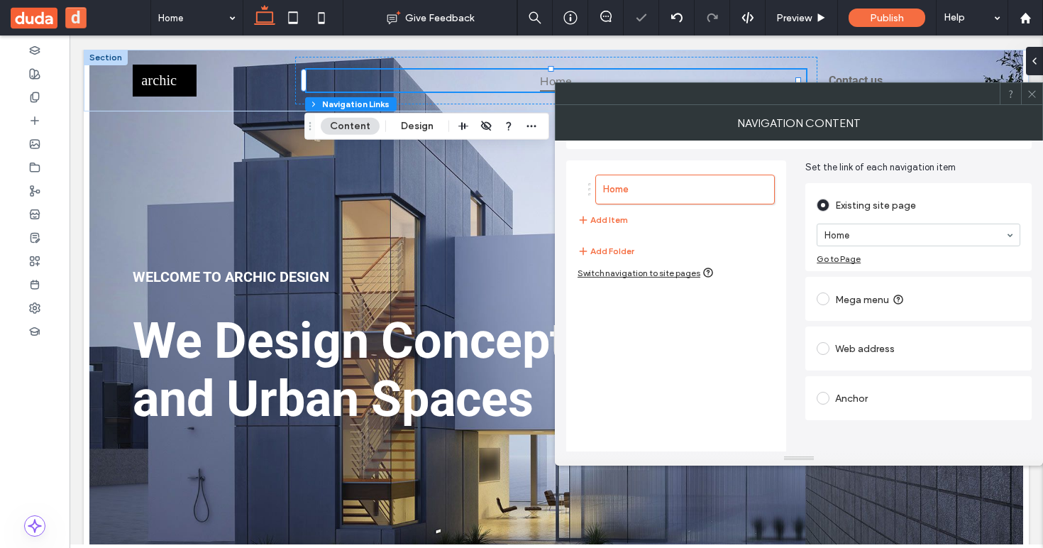
scroll to position [53, 0]
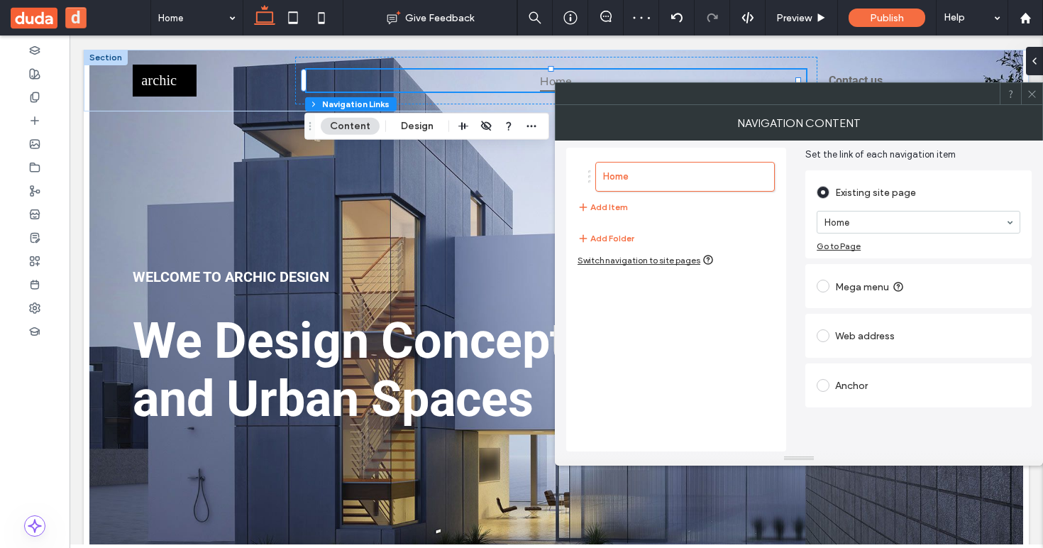
click at [897, 380] on div "Anchor" at bounding box center [919, 385] width 204 height 23
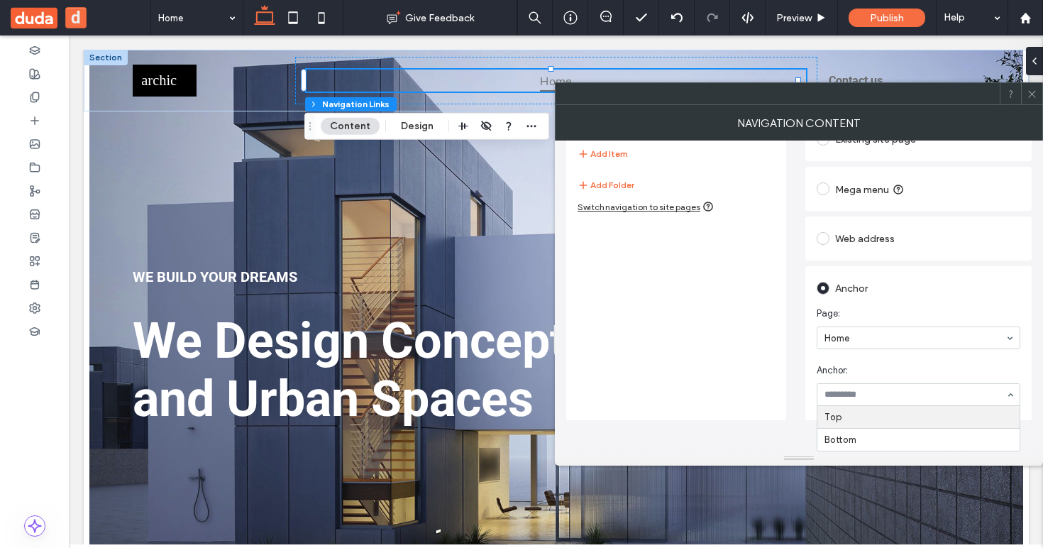
scroll to position [107, 0]
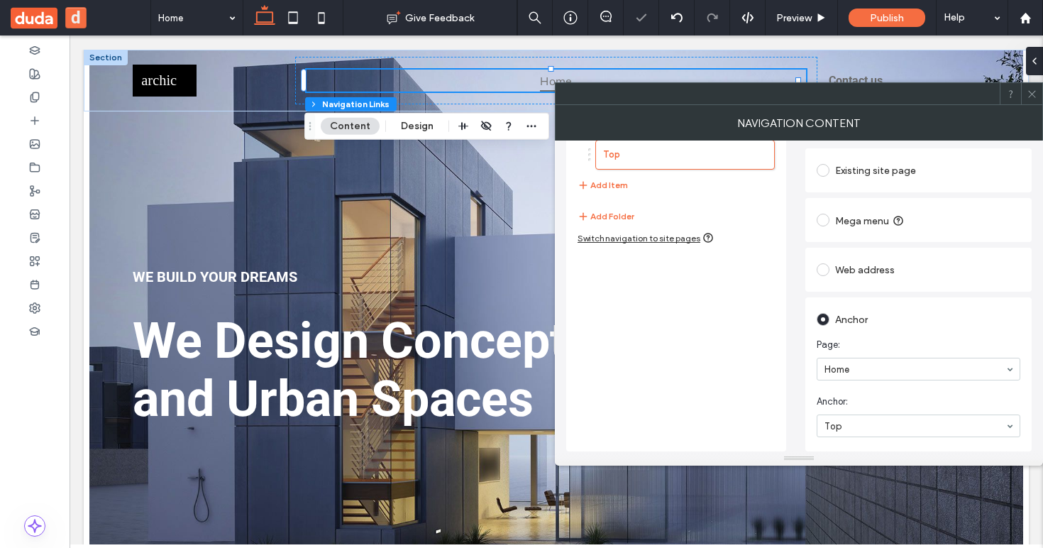
click at [867, 421] on div "Top" at bounding box center [919, 425] width 204 height 23
type input "***"
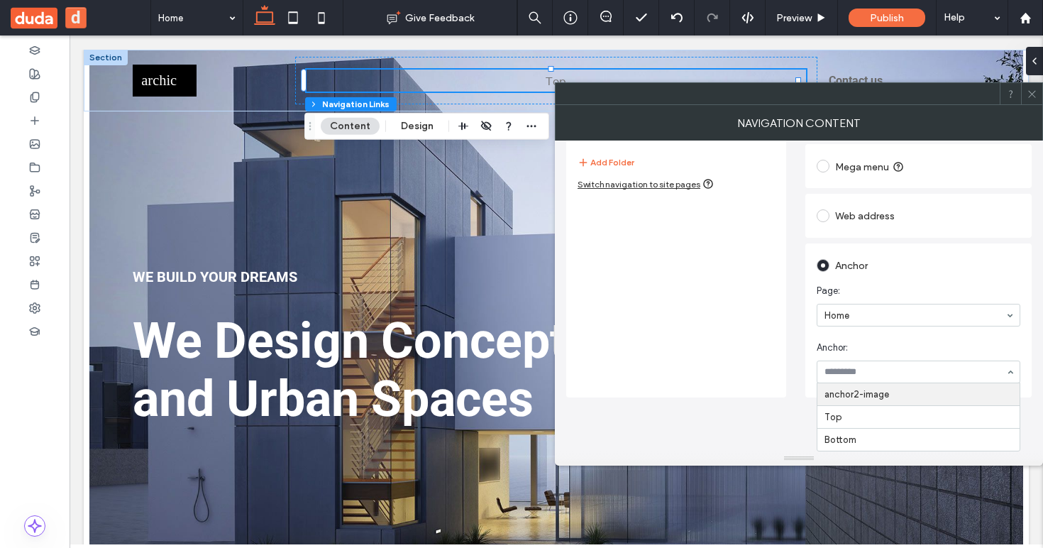
scroll to position [75, 0]
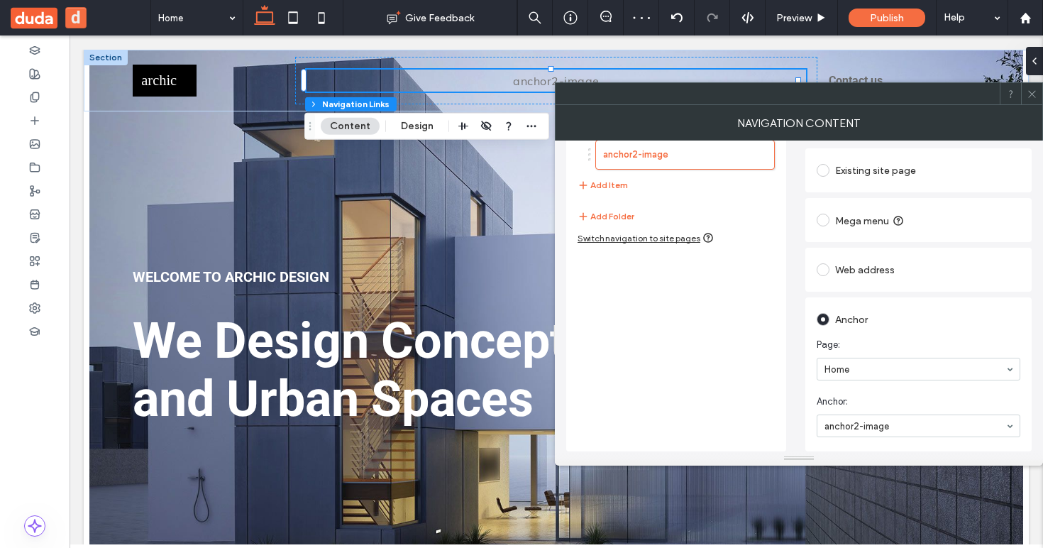
click at [1034, 94] on icon at bounding box center [1032, 94] width 11 height 11
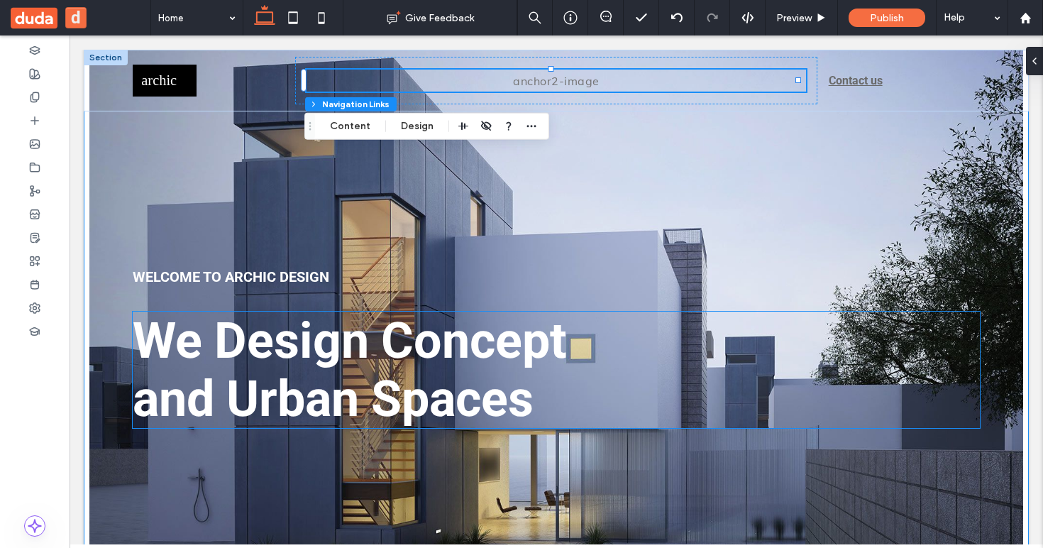
click at [433, 348] on span "We Design Concept" at bounding box center [350, 341] width 434 height 58
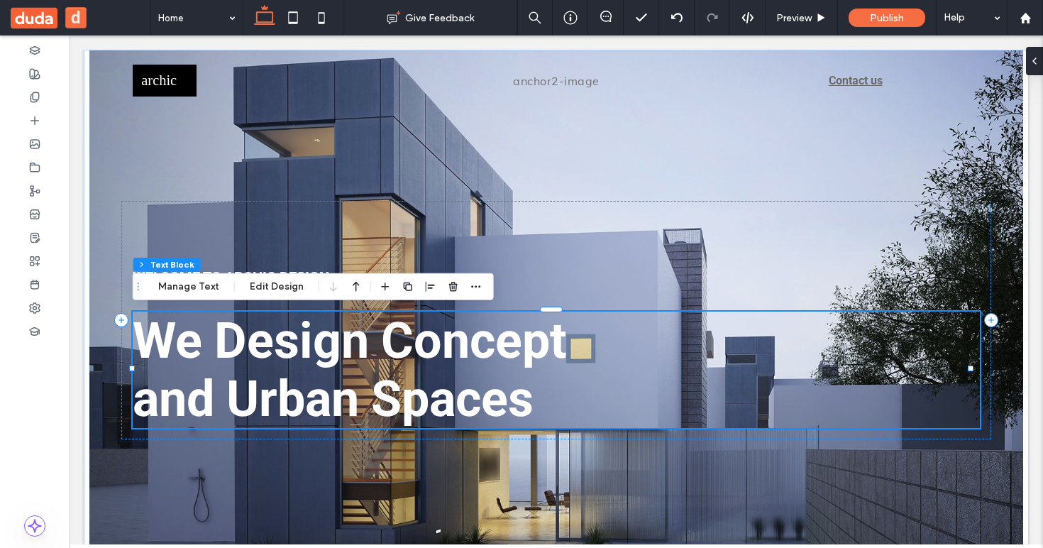
click at [433, 348] on div "We Design Concept and Urban Spaces" at bounding box center [556, 370] width 847 height 116
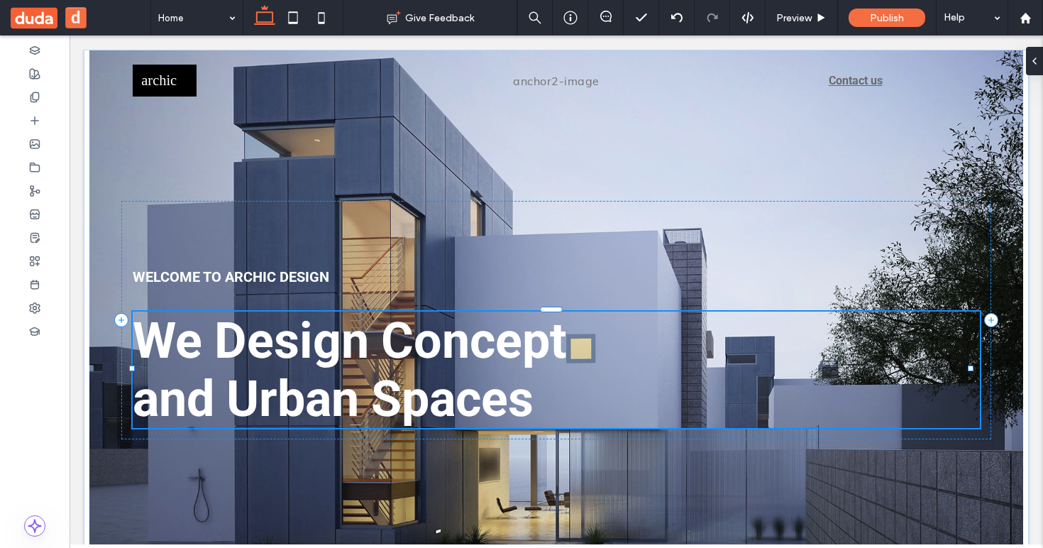
click at [432, 351] on span "We Design Concept" at bounding box center [350, 341] width 434 height 58
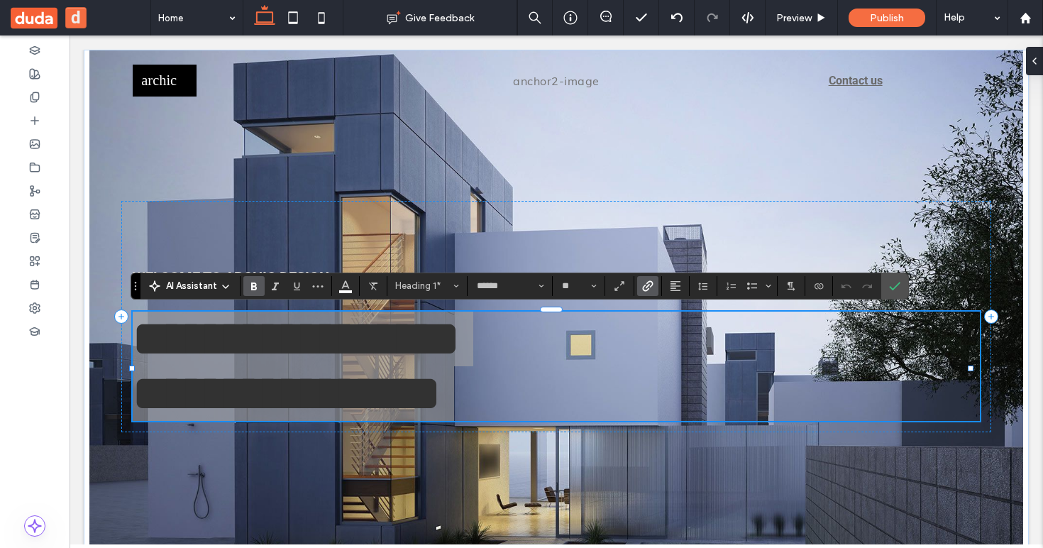
click at [651, 287] on icon "Link" at bounding box center [647, 285] width 11 height 11
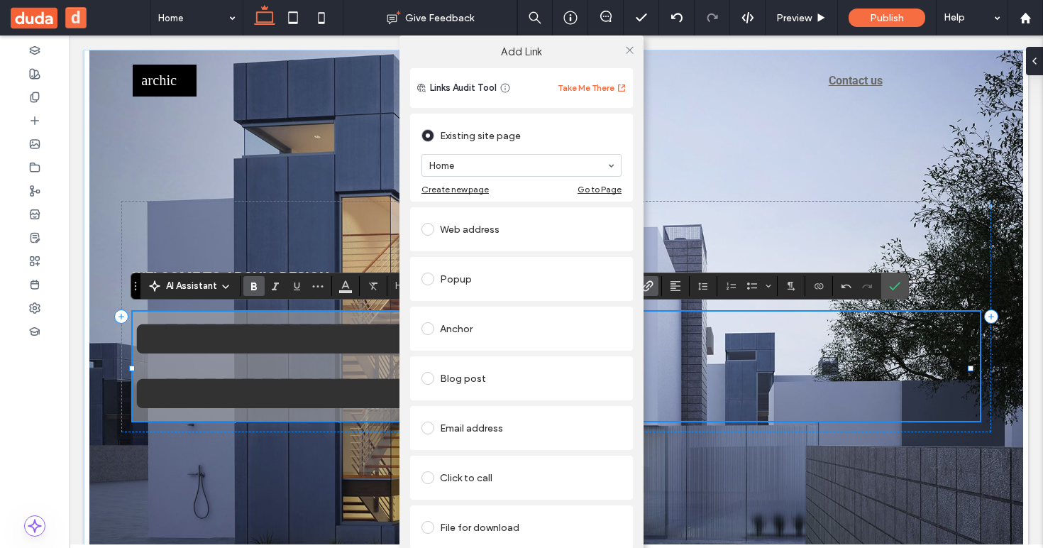
click at [501, 323] on div "Anchor" at bounding box center [522, 328] width 200 height 23
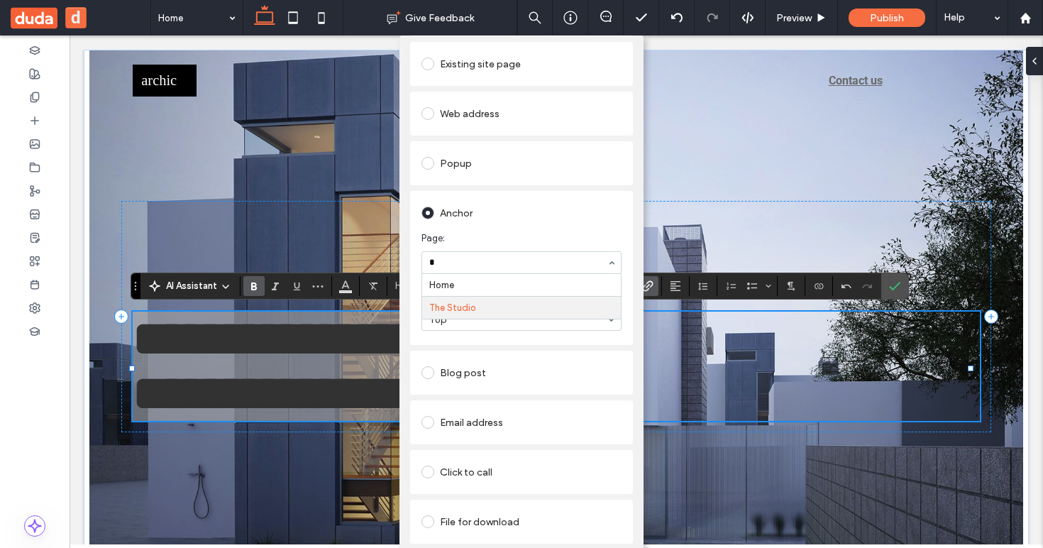
scroll to position [0, 0]
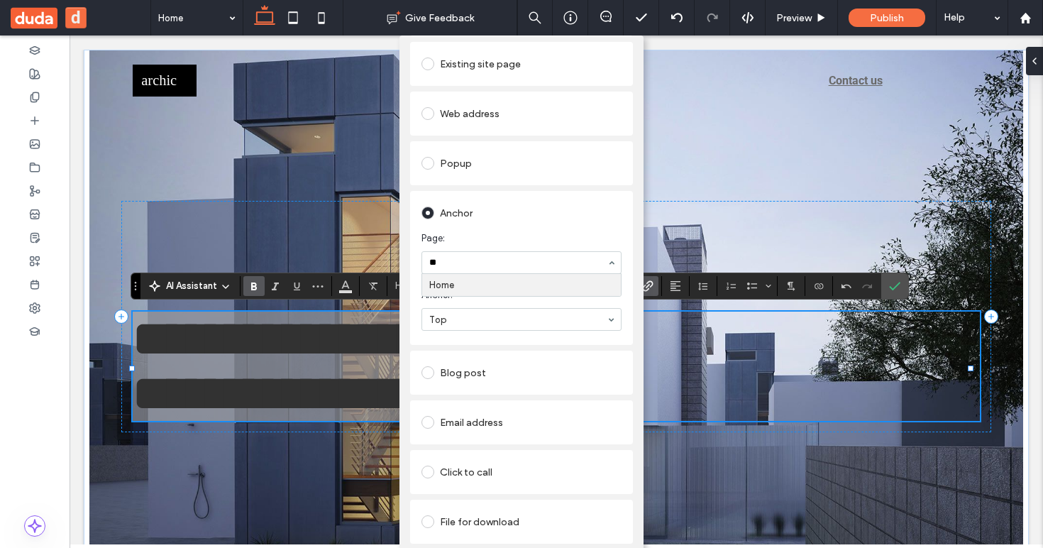
type input "***"
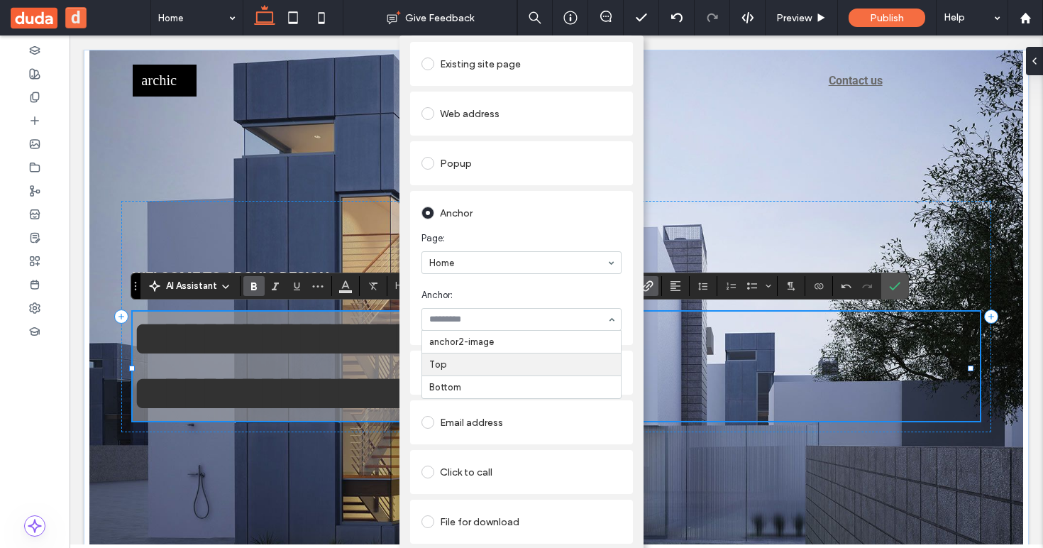
click at [902, 287] on div "Add Link Links Audit Tool Take Me There Existing site page Home Create new page…" at bounding box center [521, 309] width 1043 height 548
click at [901, 287] on div "Add Link Links Audit Tool Take Me There Existing site page Home Create new page…" at bounding box center [521, 309] width 1043 height 548
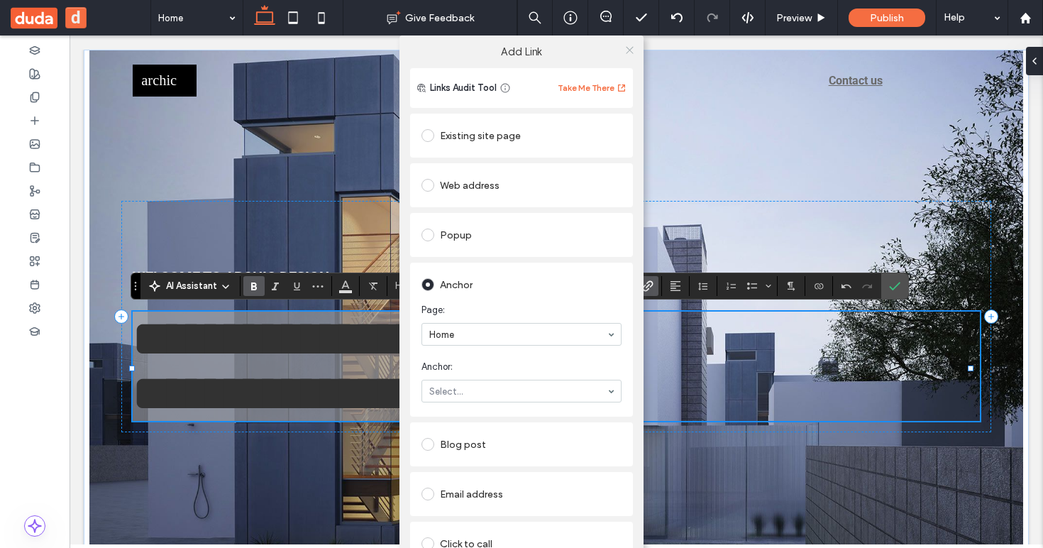
click at [625, 49] on icon at bounding box center [630, 50] width 11 height 11
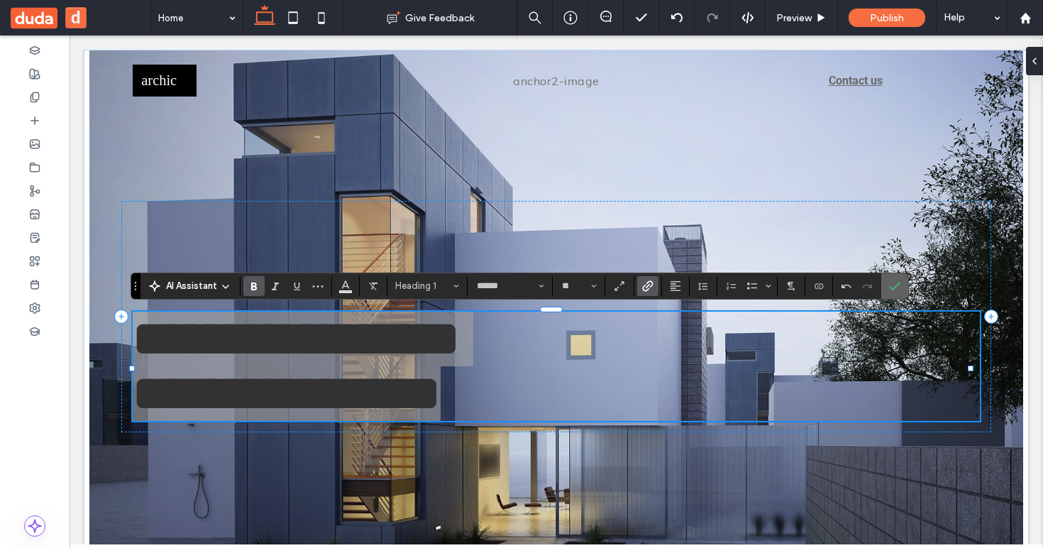
click at [898, 282] on use "Confirm" at bounding box center [894, 286] width 11 height 9
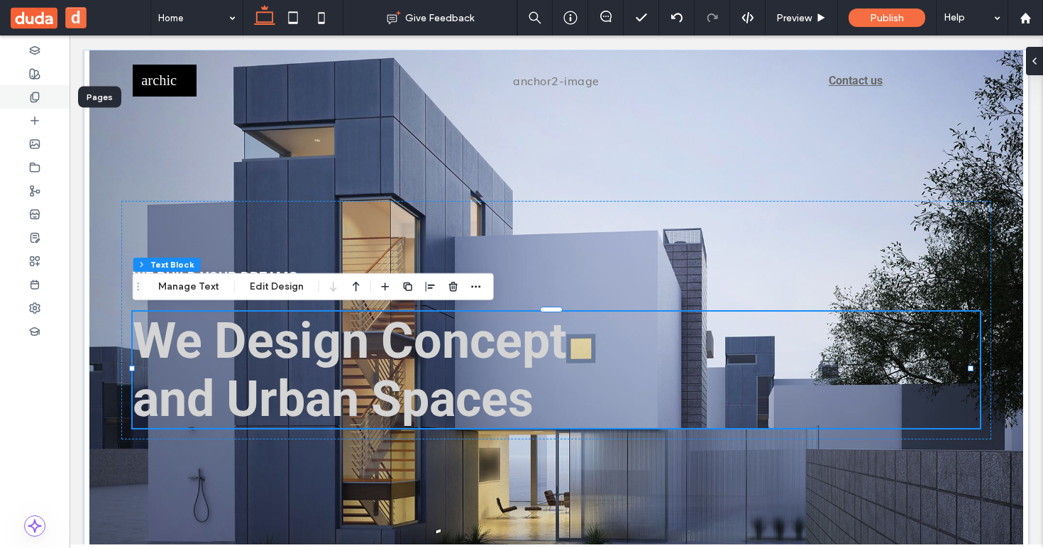
click at [38, 89] on div at bounding box center [35, 96] width 70 height 23
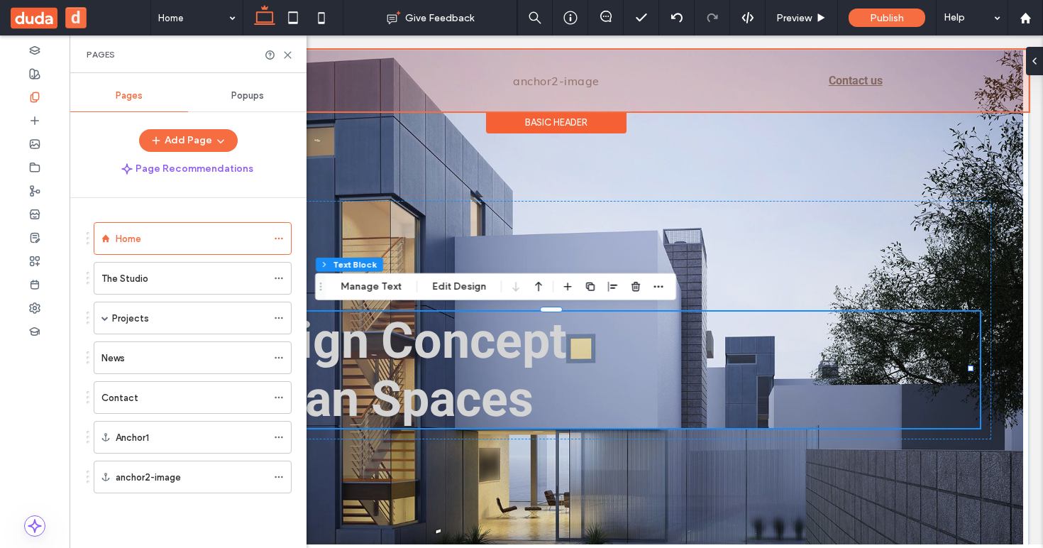
click at [620, 82] on div at bounding box center [556, 81] width 945 height 62
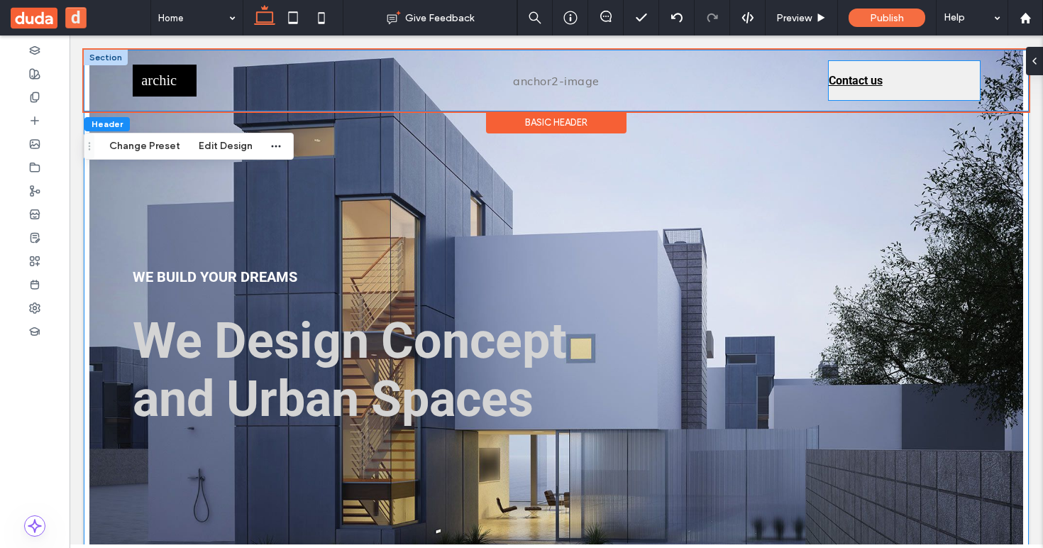
click at [844, 83] on span "Contact us" at bounding box center [856, 80] width 54 height 36
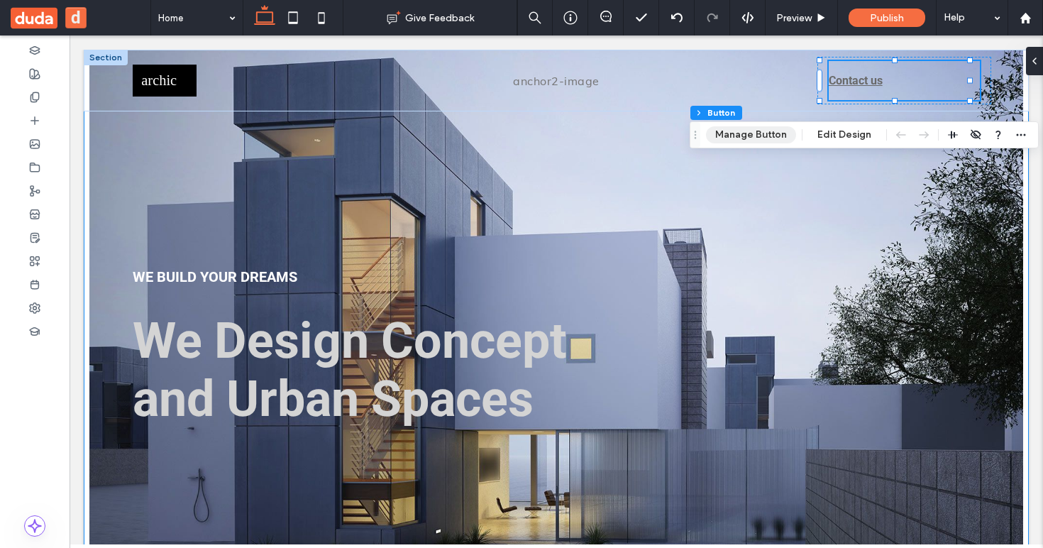
click at [773, 126] on button "Manage Button" at bounding box center [751, 134] width 90 height 17
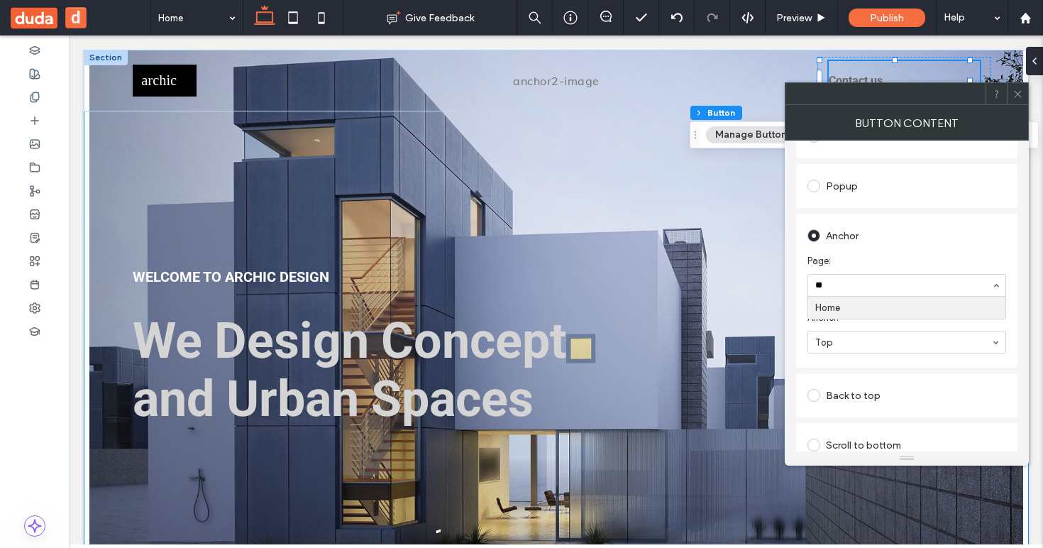
type input "***"
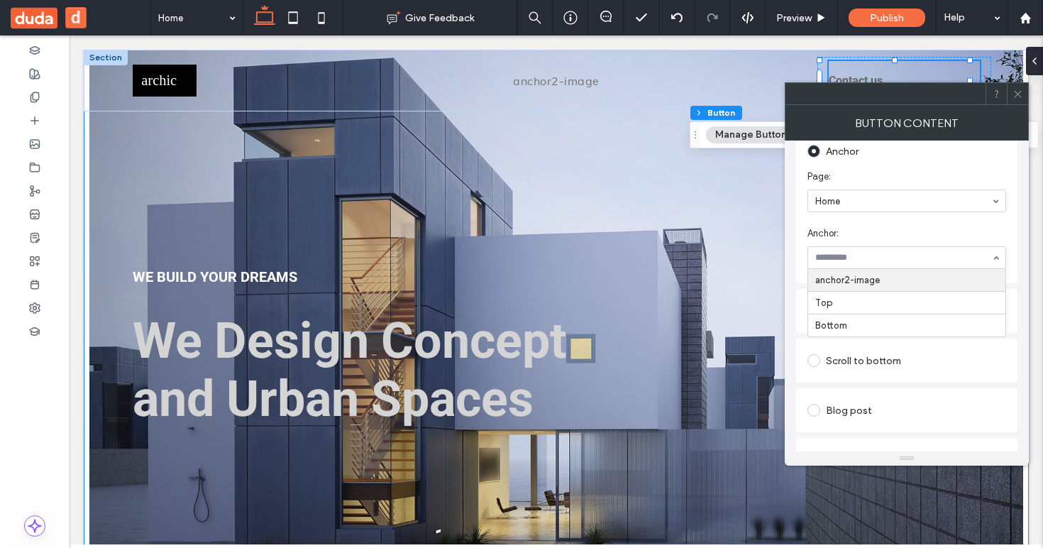
scroll to position [309, 0]
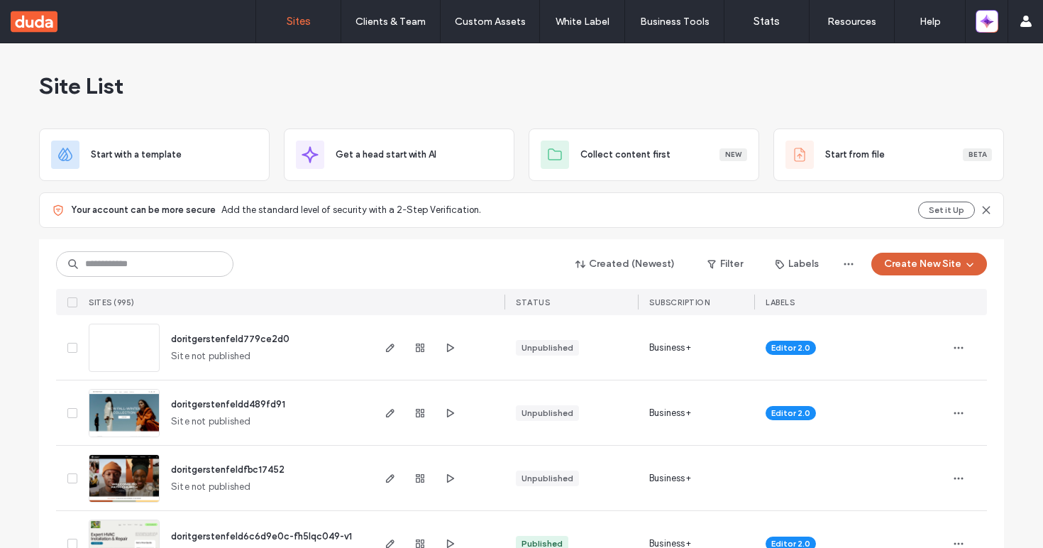
click at [904, 256] on button "Create New Site" at bounding box center [929, 264] width 116 height 23
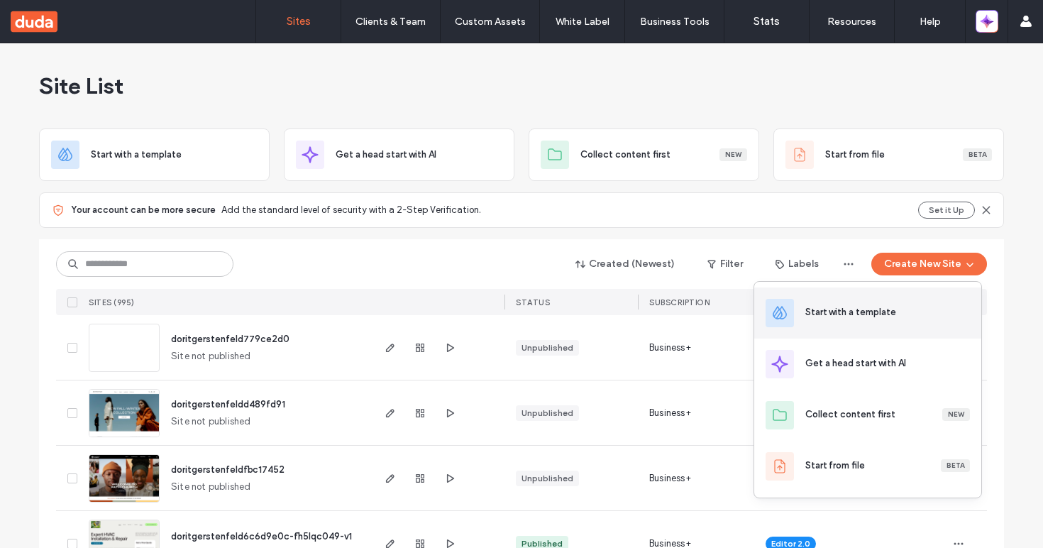
click at [908, 306] on div "Start with a template" at bounding box center [887, 312] width 165 height 14
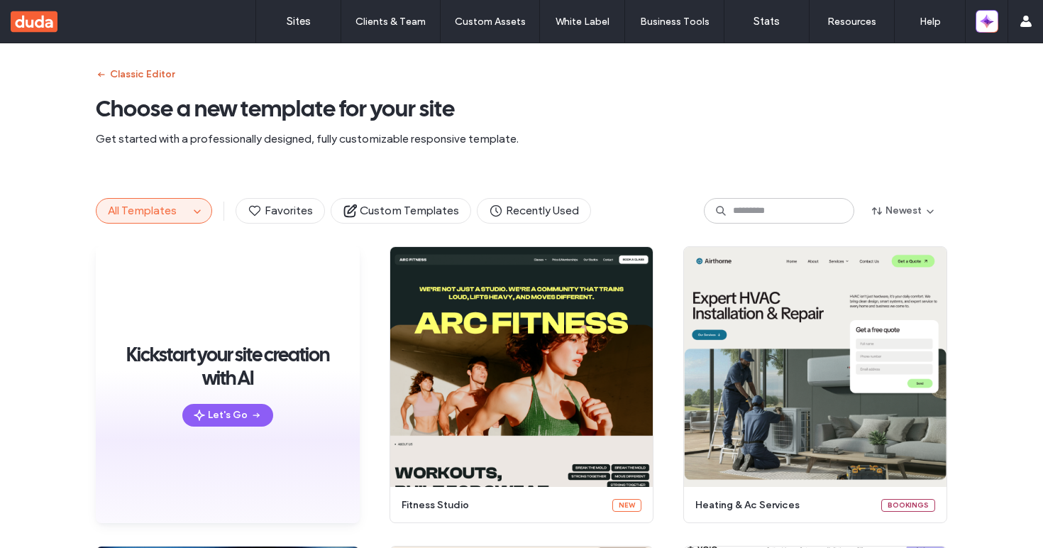
click at [133, 77] on button "Classic Editor" at bounding box center [135, 74] width 79 height 23
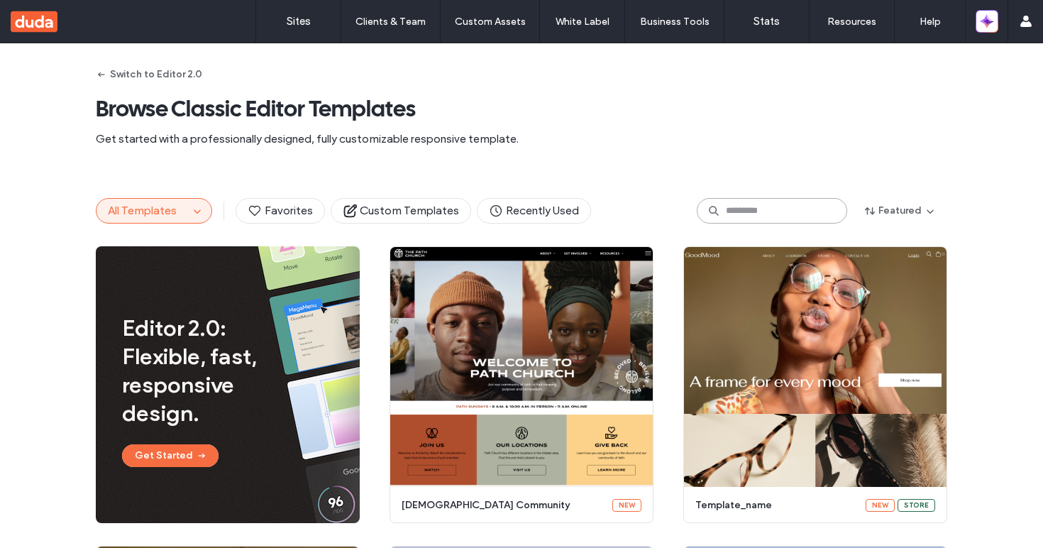
click at [742, 204] on input at bounding box center [772, 211] width 150 height 26
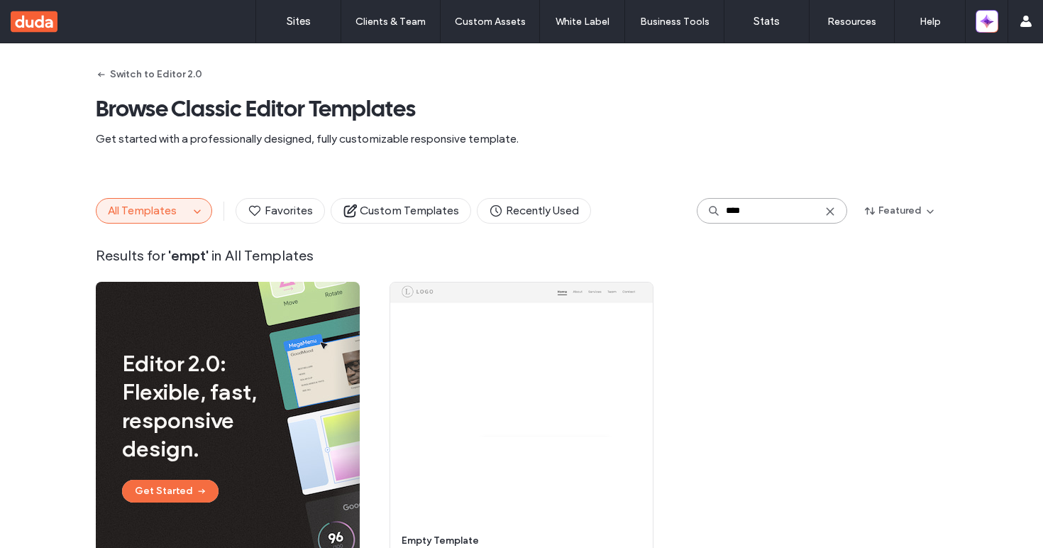
scroll to position [104, 0]
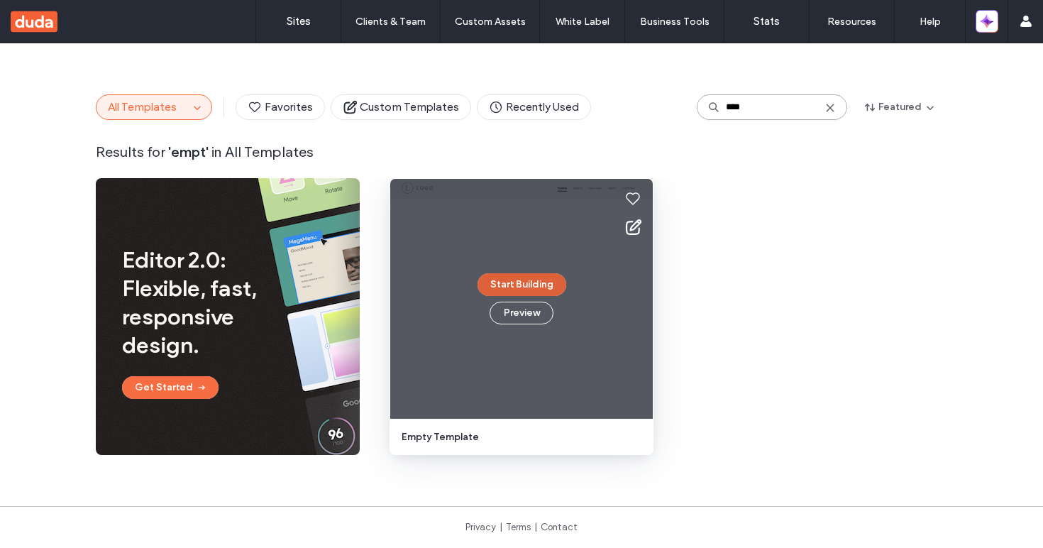
type input "****"
click at [520, 279] on button "Start Building" at bounding box center [522, 284] width 89 height 23
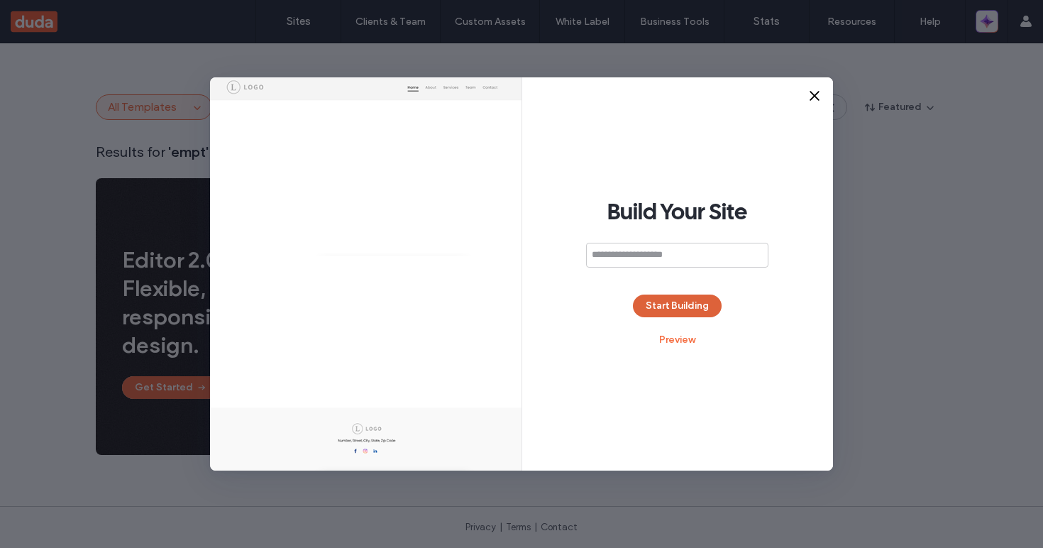
click at [659, 304] on button "Start Building" at bounding box center [677, 306] width 89 height 23
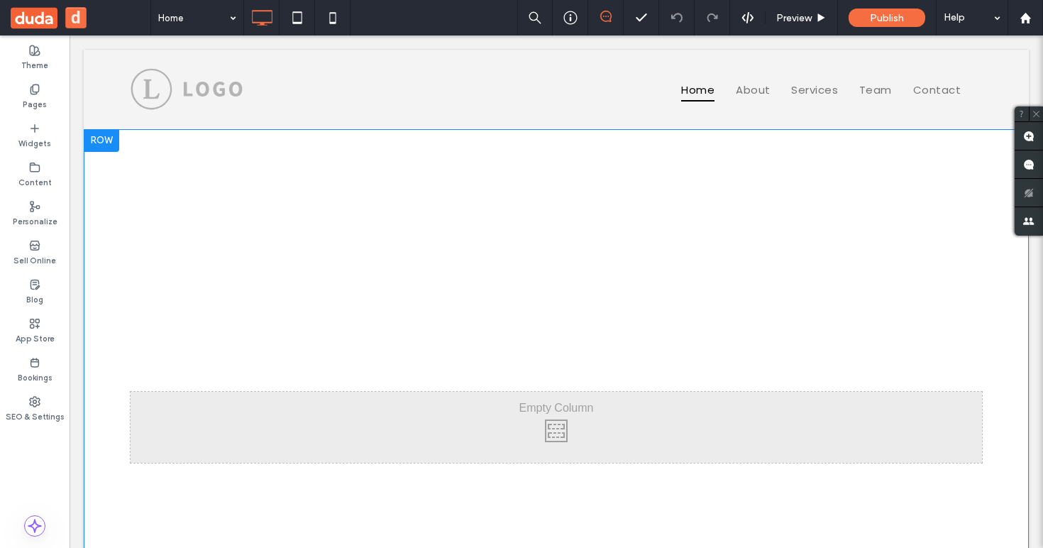
click at [102, 143] on div at bounding box center [101, 140] width 35 height 23
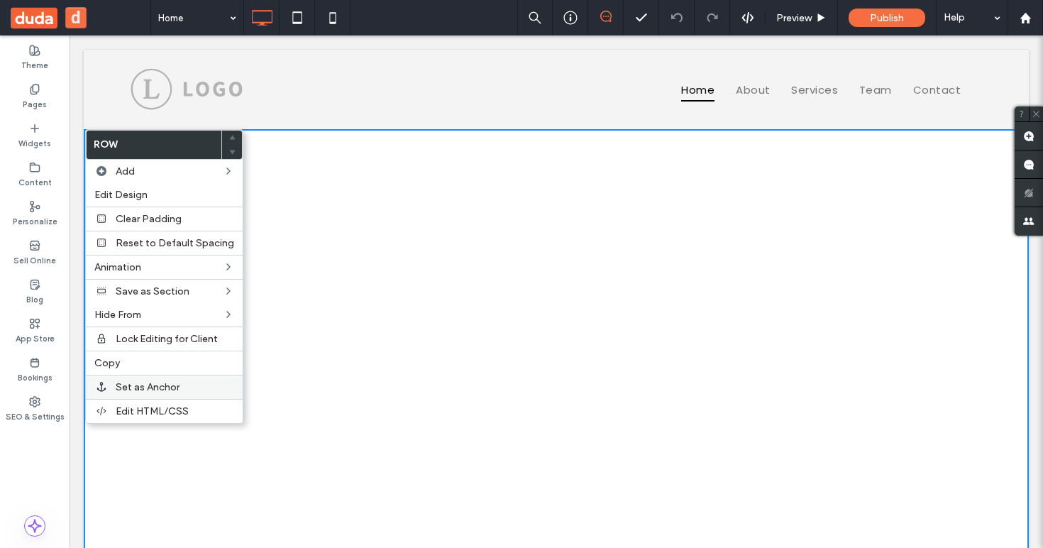
click at [150, 381] on span "Set as Anchor" at bounding box center [148, 387] width 64 height 12
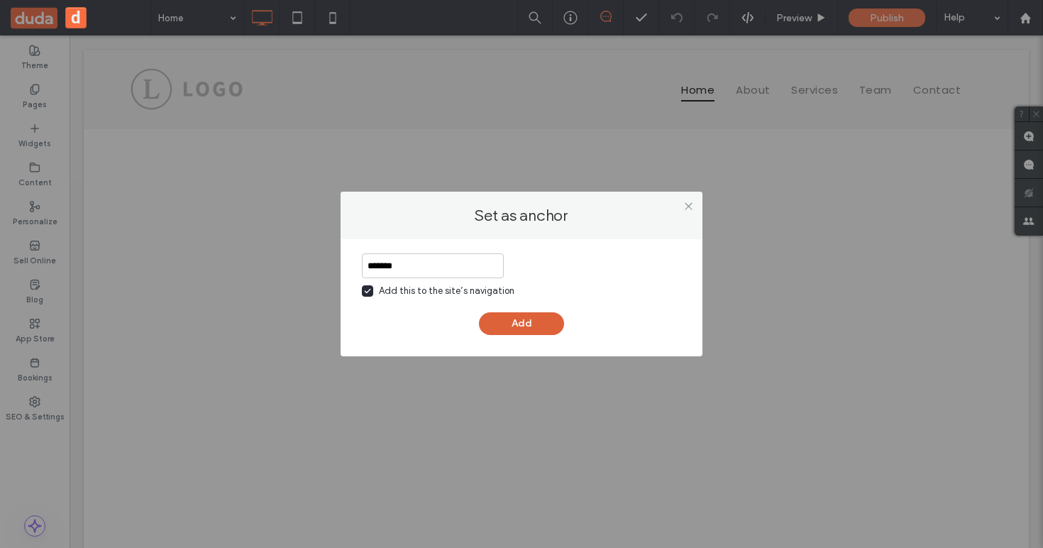
type input "*******"
click at [549, 328] on button "Add" at bounding box center [521, 323] width 85 height 23
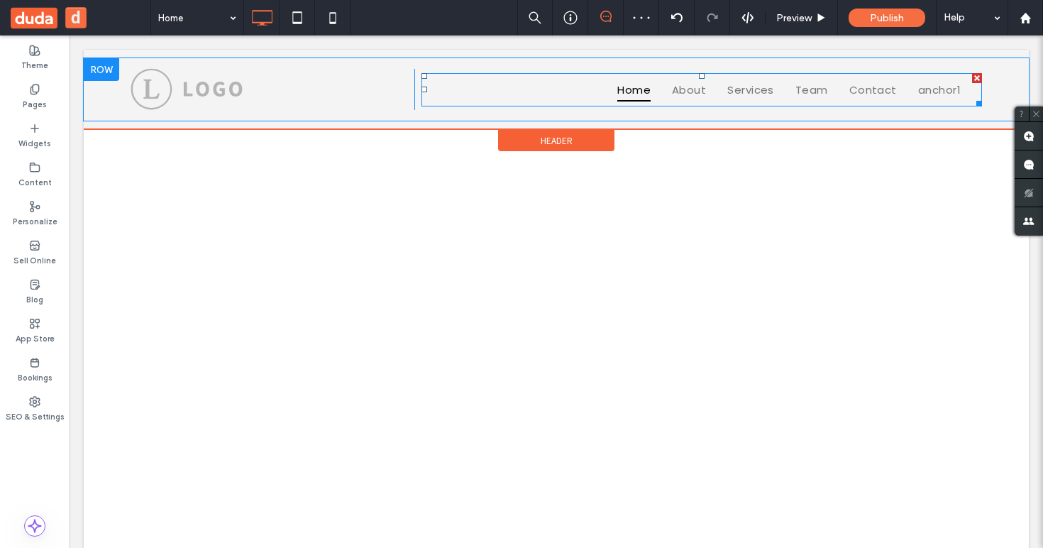
click at [597, 85] on nav "Home About Services Team Contact anchor1" at bounding box center [702, 89] width 561 height 33
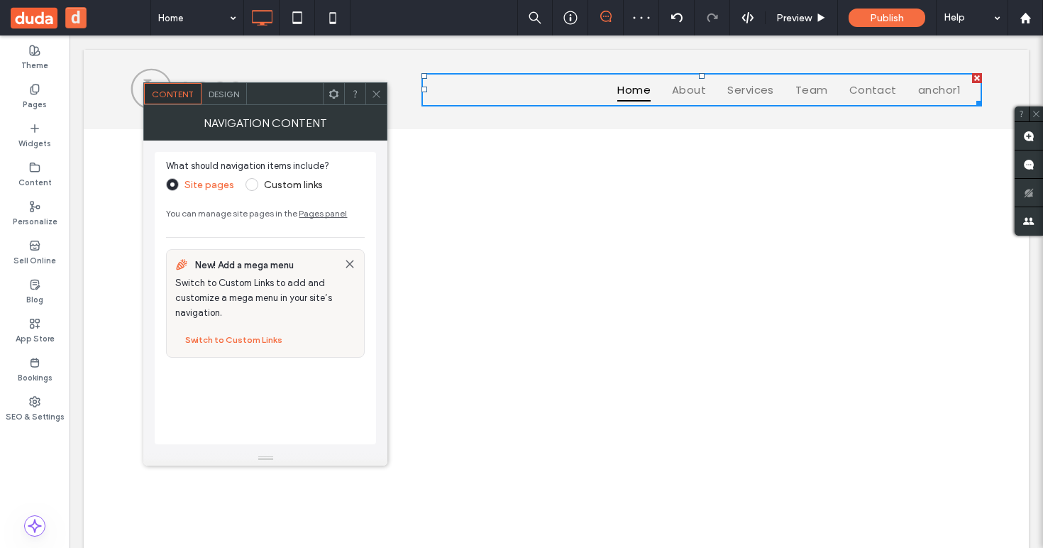
click at [261, 180] on label "Custom links" at bounding box center [284, 184] width 77 height 13
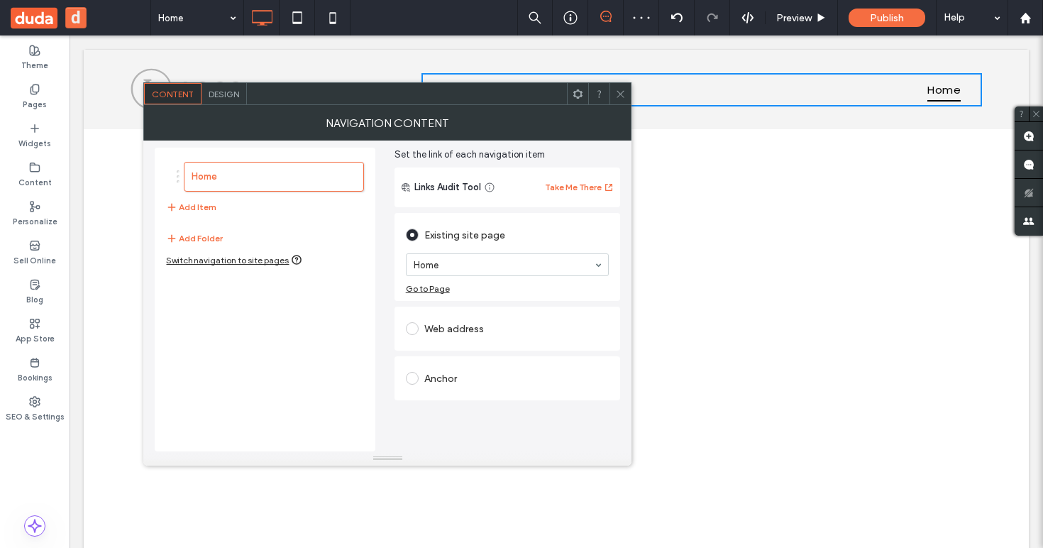
click at [457, 385] on div "Anchor" at bounding box center [508, 378] width 204 height 23
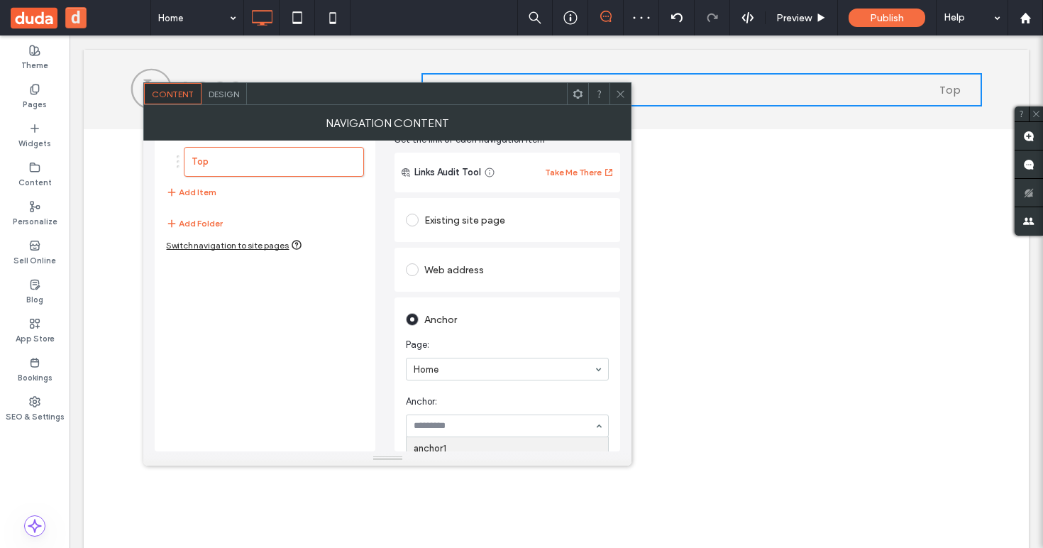
scroll to position [123, 0]
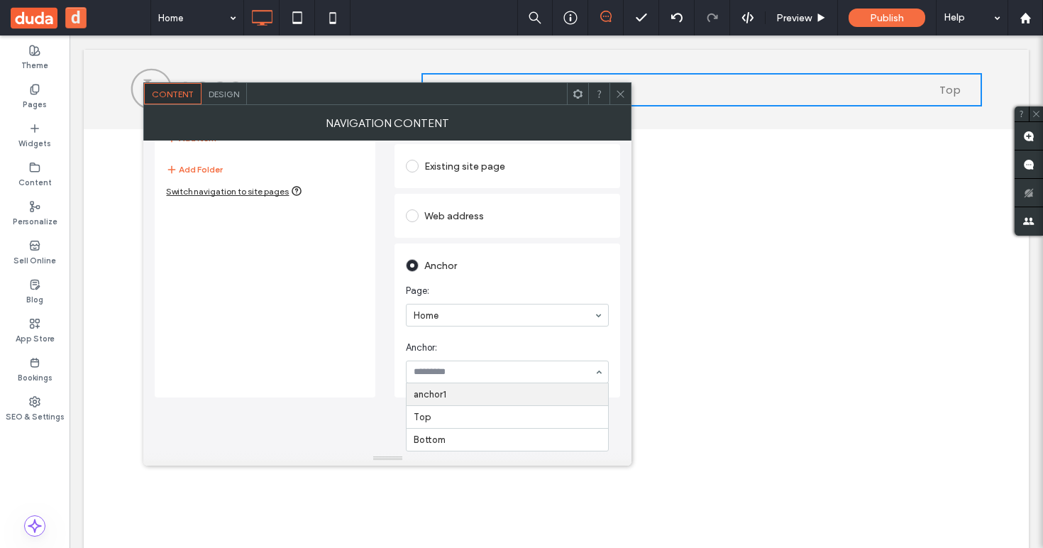
click at [510, 340] on div "Page: Home Anchor: anchor1 Top Bottom" at bounding box center [508, 334] width 204 height 114
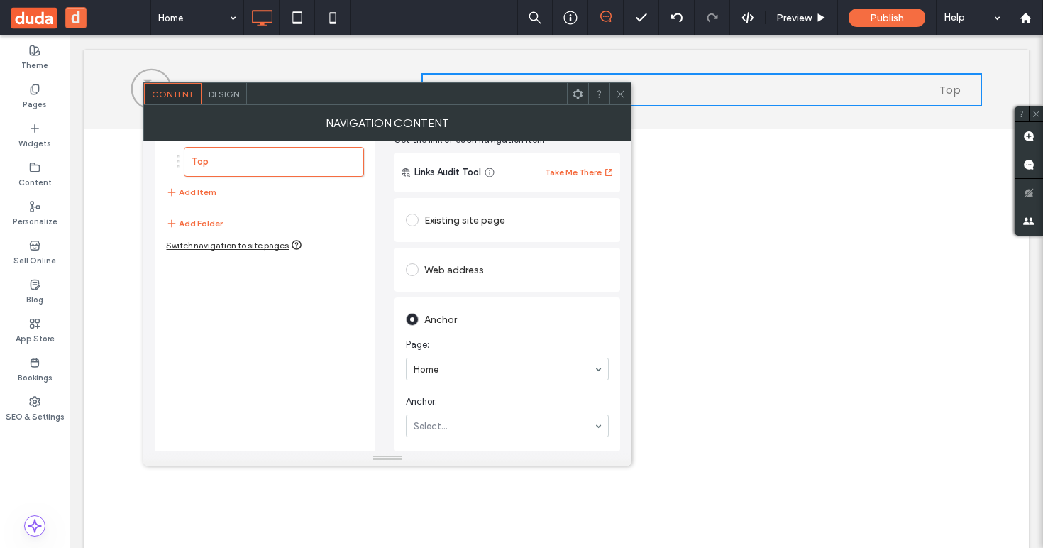
drag, startPoint x: 489, startPoint y: 413, endPoint x: 510, endPoint y: 373, distance: 45.4
click at [489, 413] on section "Anchor: Select..." at bounding box center [508, 415] width 204 height 57
click at [620, 96] on icon at bounding box center [620, 94] width 11 height 11
